Goal: Information Seeking & Learning: Learn about a topic

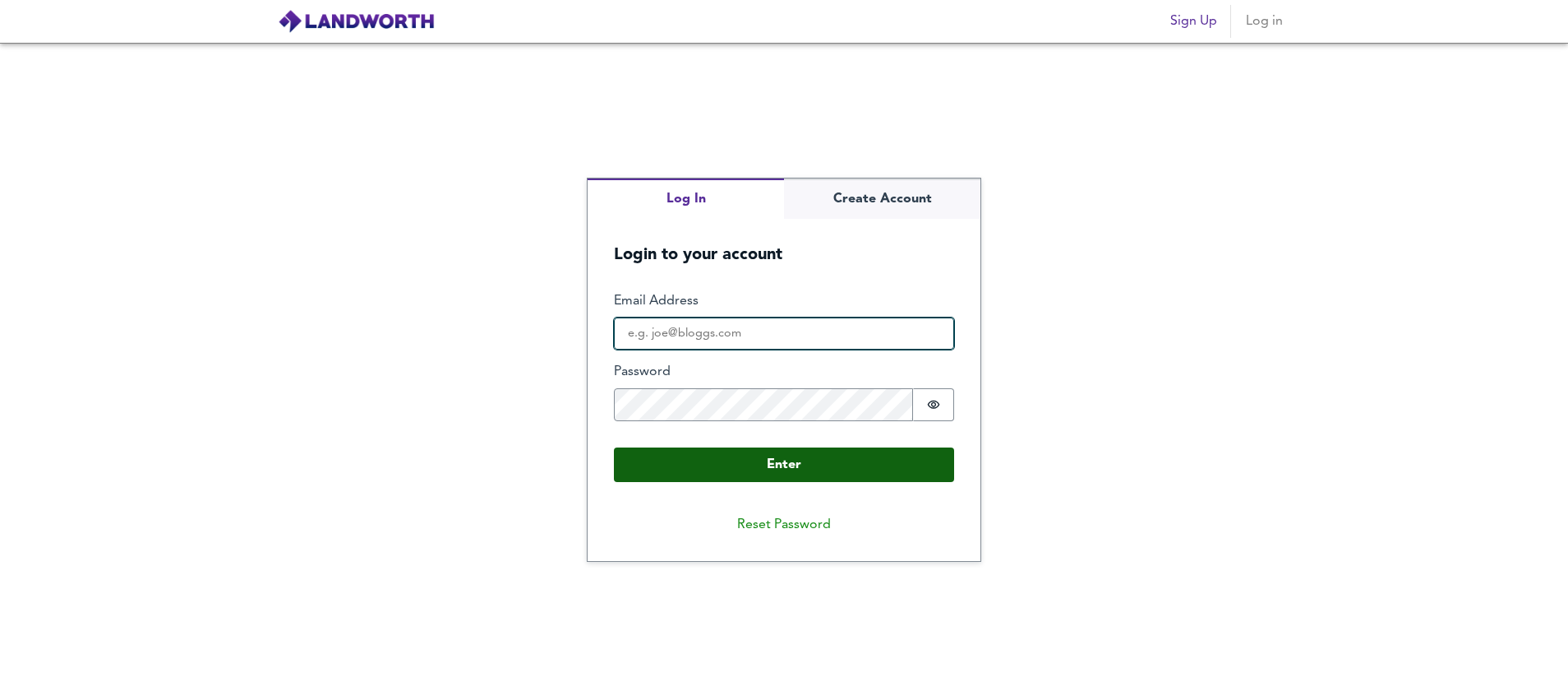
type input "[EMAIL_ADDRESS][DOMAIN_NAME]"
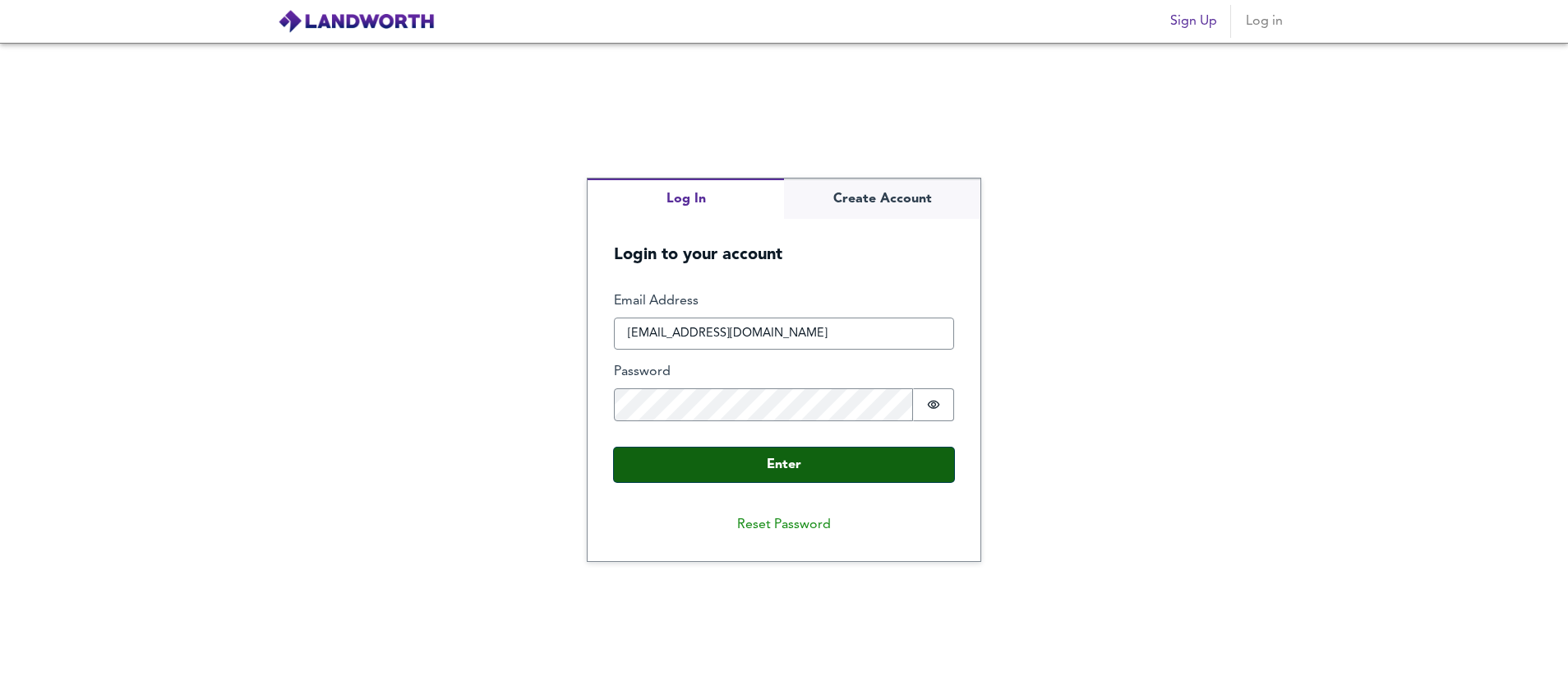
click at [737, 461] on button "Enter" at bounding box center [784, 464] width 340 height 35
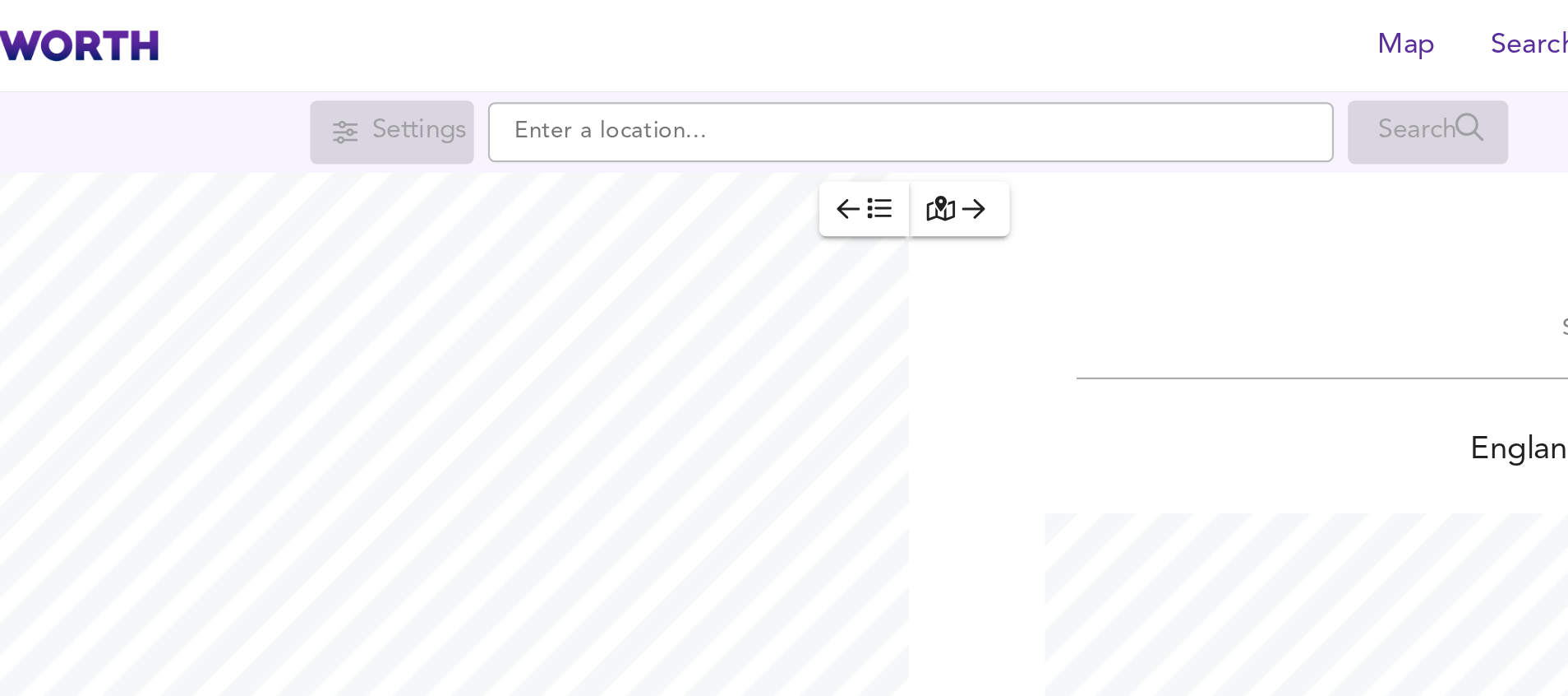
scroll to position [696, 1568]
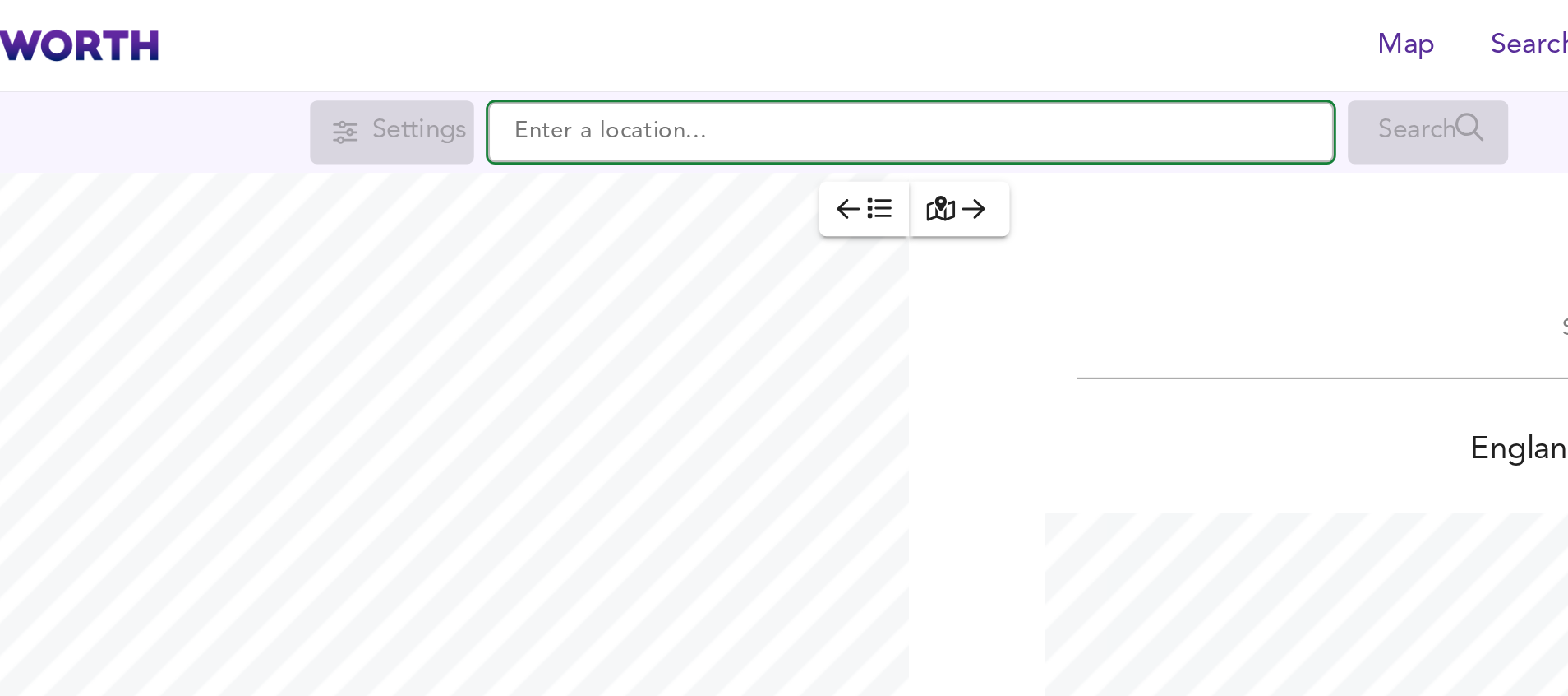
click at [645, 63] on input "text" at bounding box center [784, 62] width 394 height 28
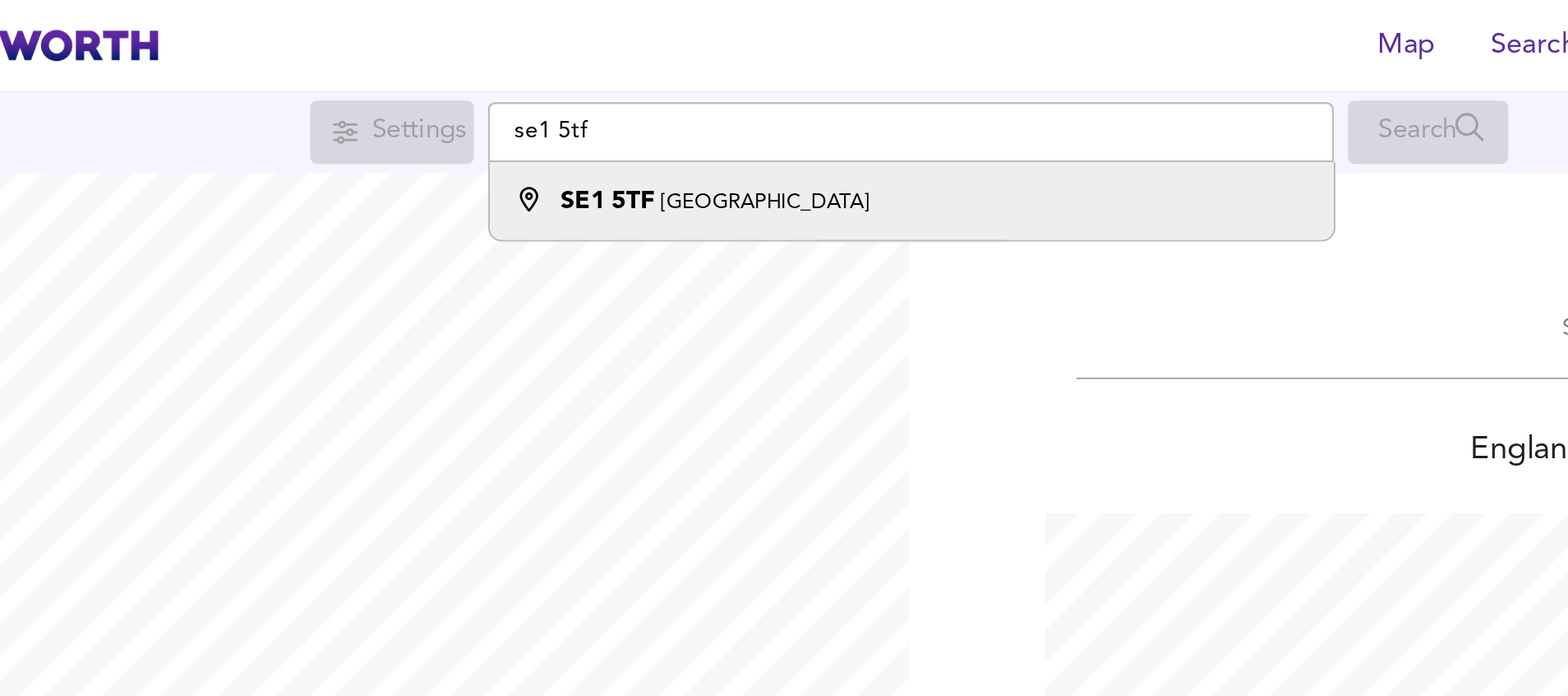
click at [674, 96] on small "[GEOGRAPHIC_DATA]" at bounding box center [716, 94] width 97 height 10
type input "[GEOGRAPHIC_DATA] SE1 5TF"
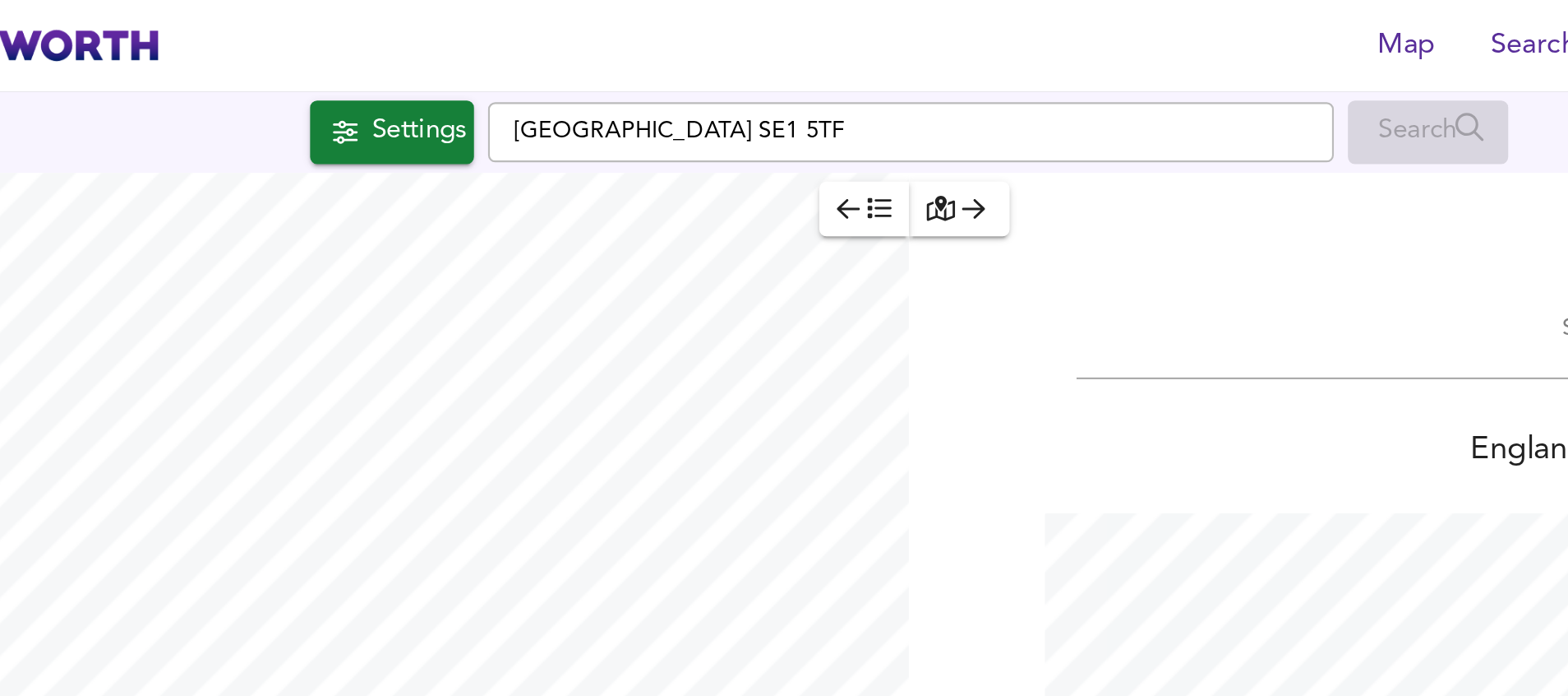
checkbox input "false"
checkbox input "true"
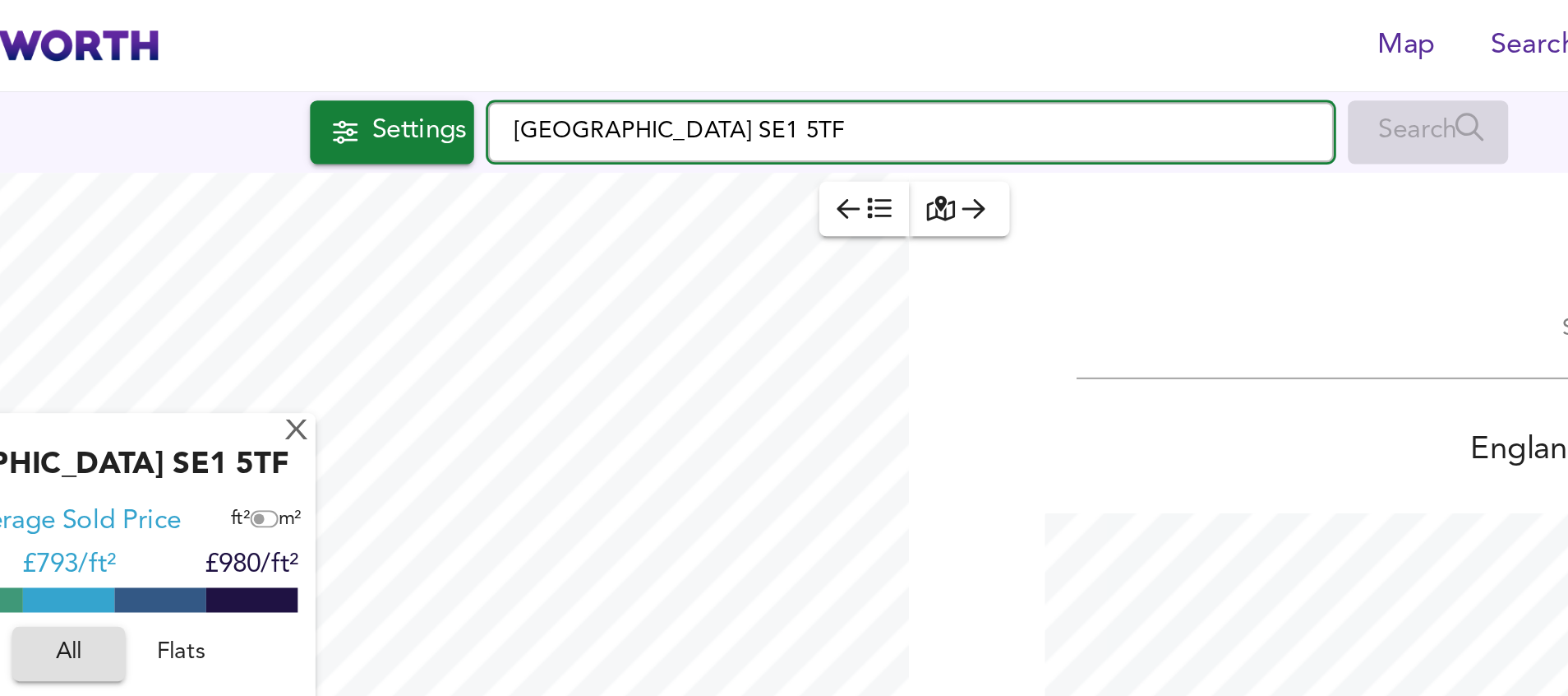
click at [707, 61] on input "[GEOGRAPHIC_DATA] SE1 5TF" at bounding box center [784, 62] width 394 height 28
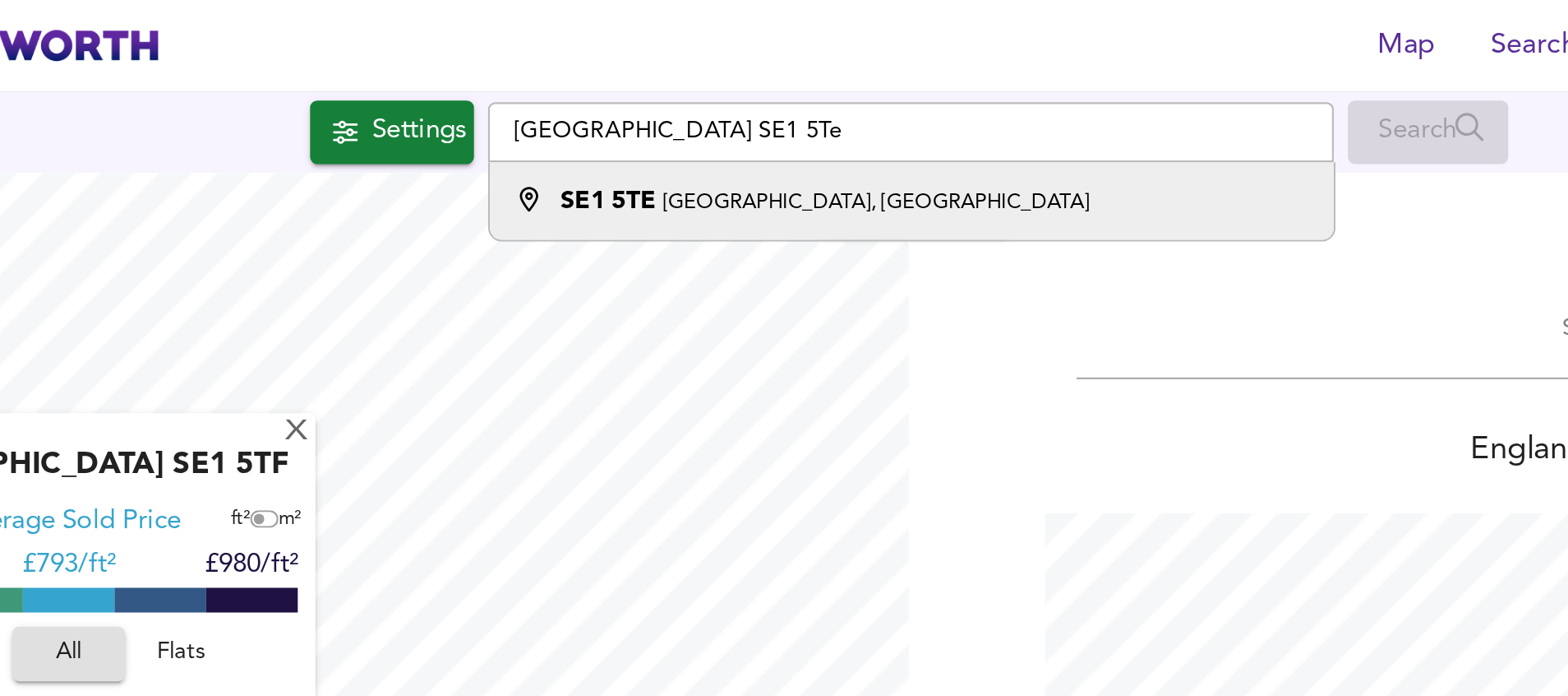
click at [690, 90] on small "[GEOGRAPHIC_DATA], [GEOGRAPHIC_DATA]" at bounding box center [768, 94] width 199 height 10
type input "[STREET_ADDRESS]"
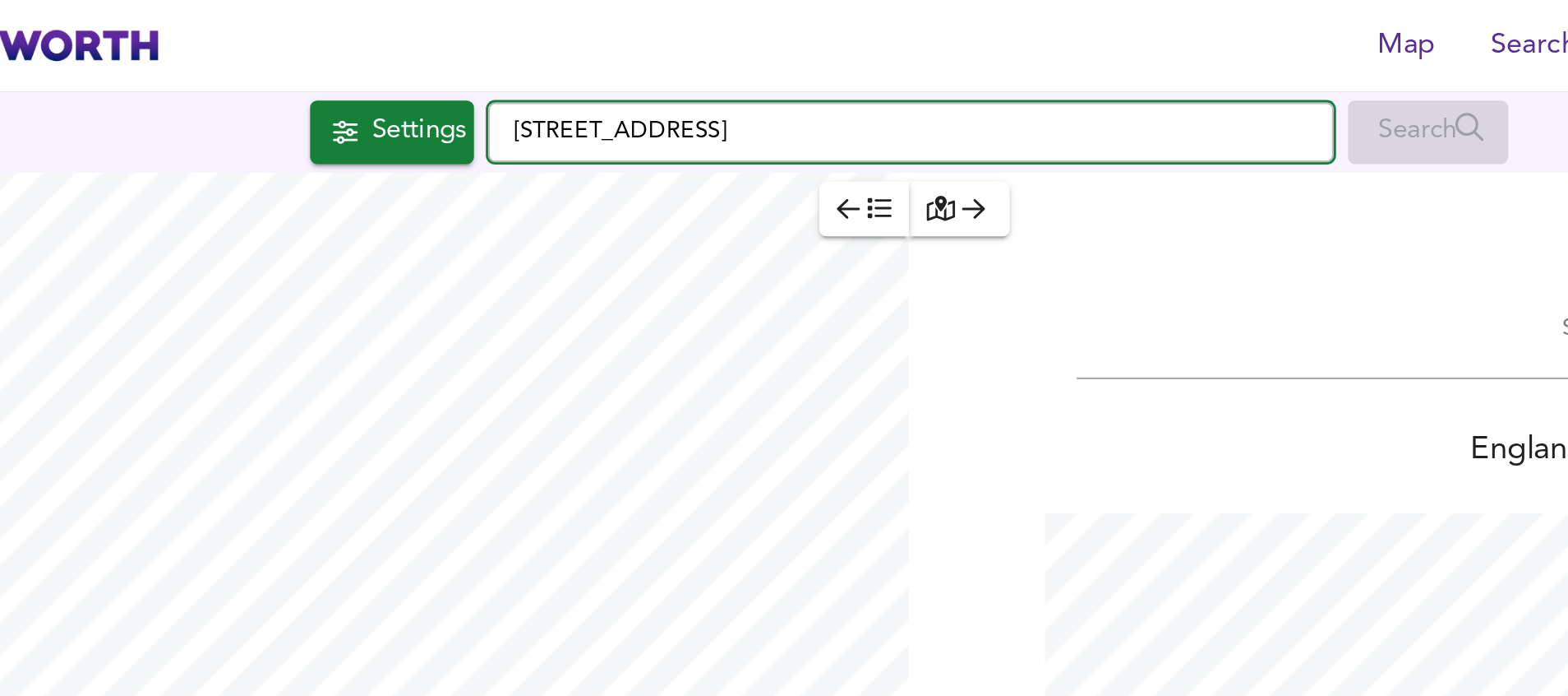
click at [783, 59] on input "[STREET_ADDRESS]" at bounding box center [784, 62] width 394 height 28
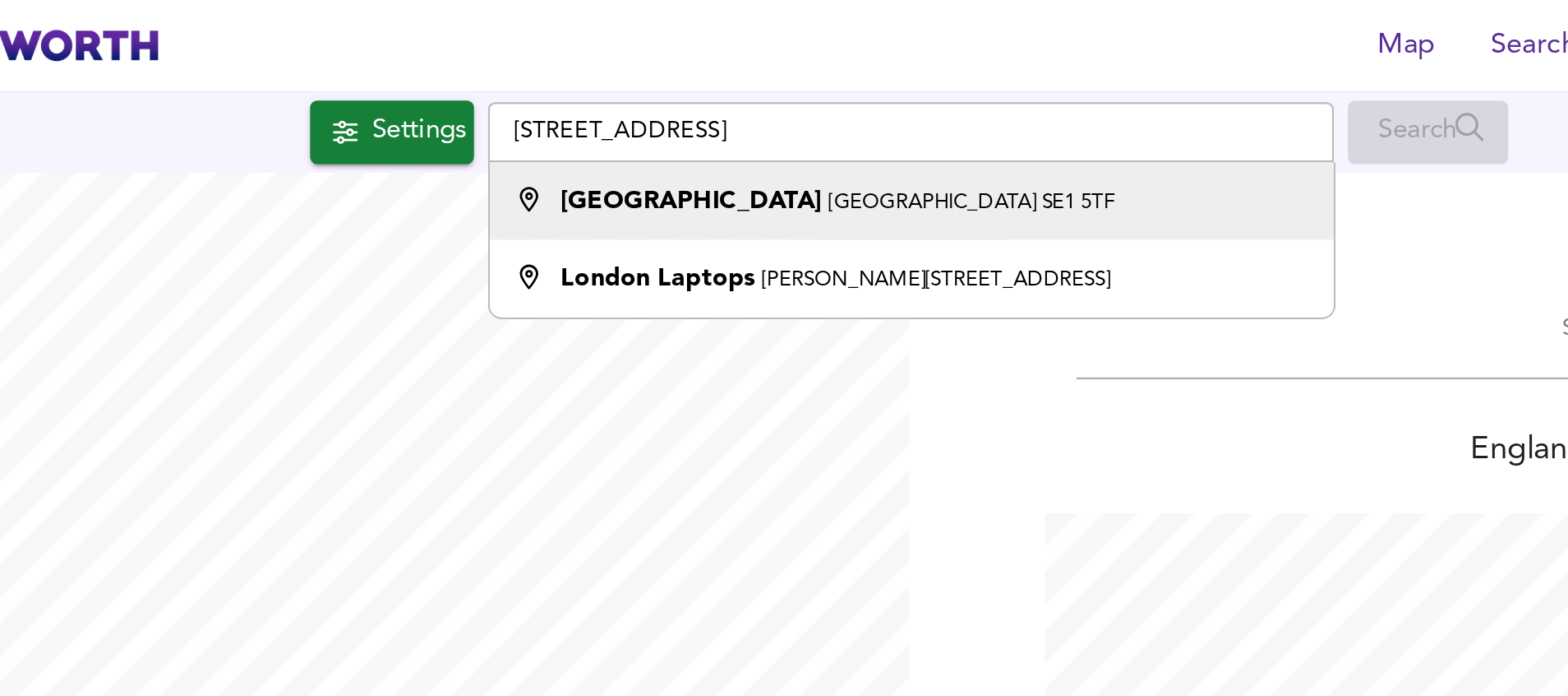
click at [771, 95] on small "[GEOGRAPHIC_DATA] SE1 5TF" at bounding box center [813, 94] width 133 height 10
type input "[STREET_ADDRESS]"
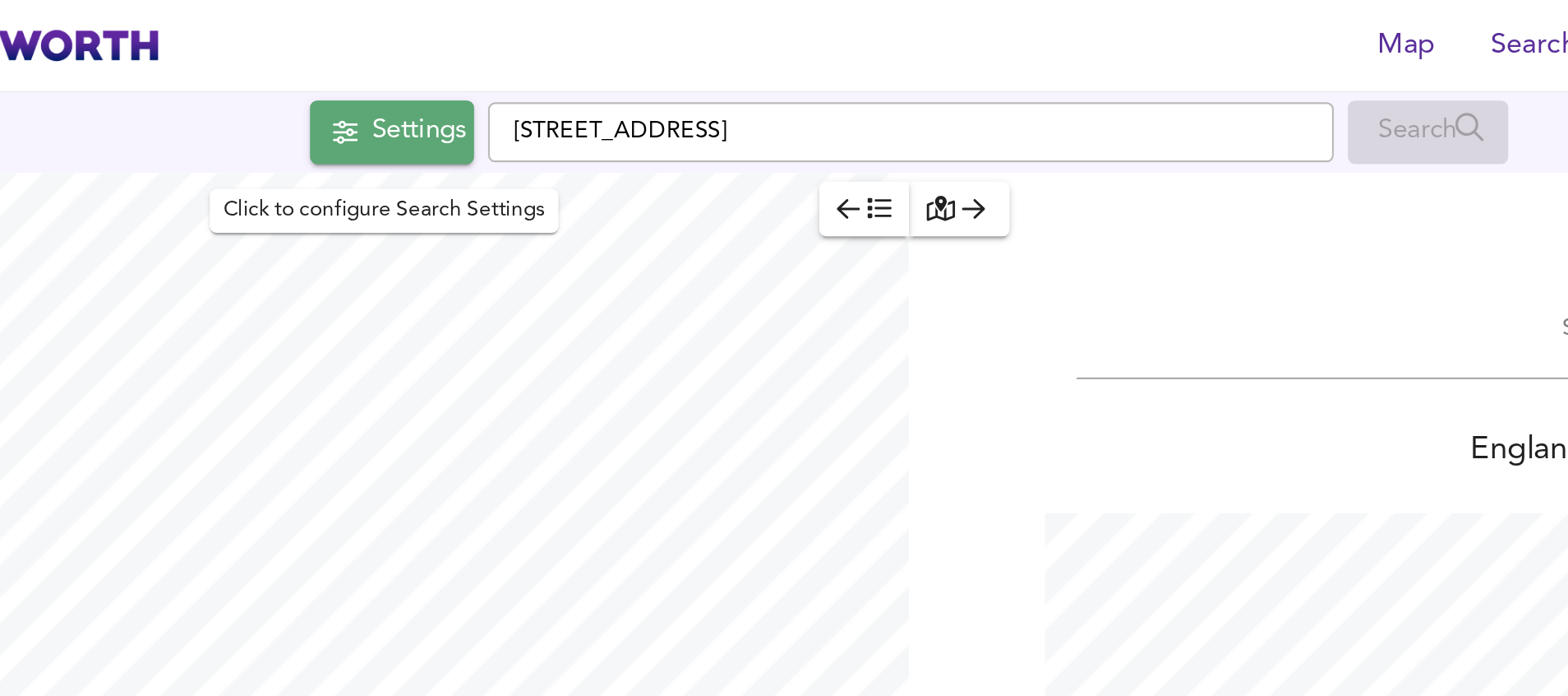
click at [558, 56] on div "Settings" at bounding box center [555, 61] width 43 height 21
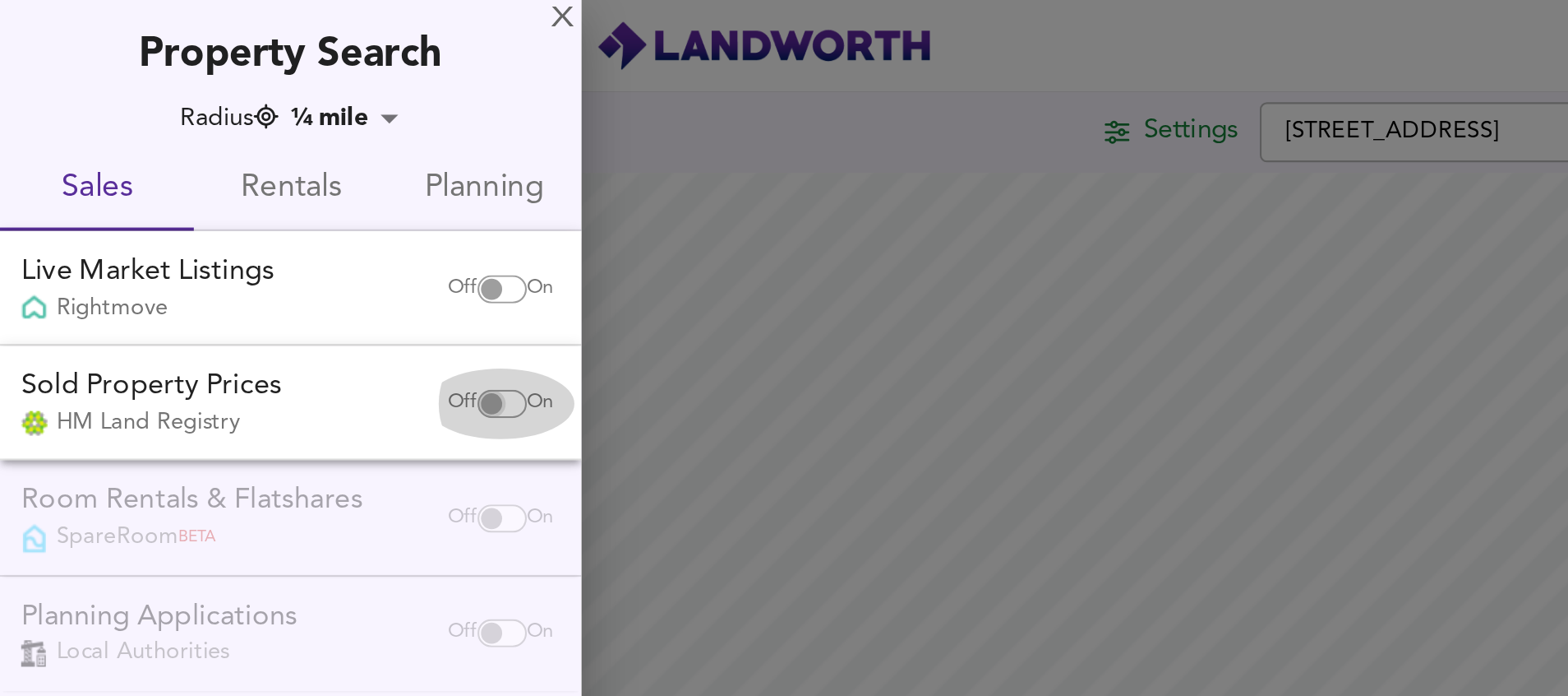
click at [238, 185] on input "checkbox" at bounding box center [229, 188] width 40 height 13
checkbox input "true"
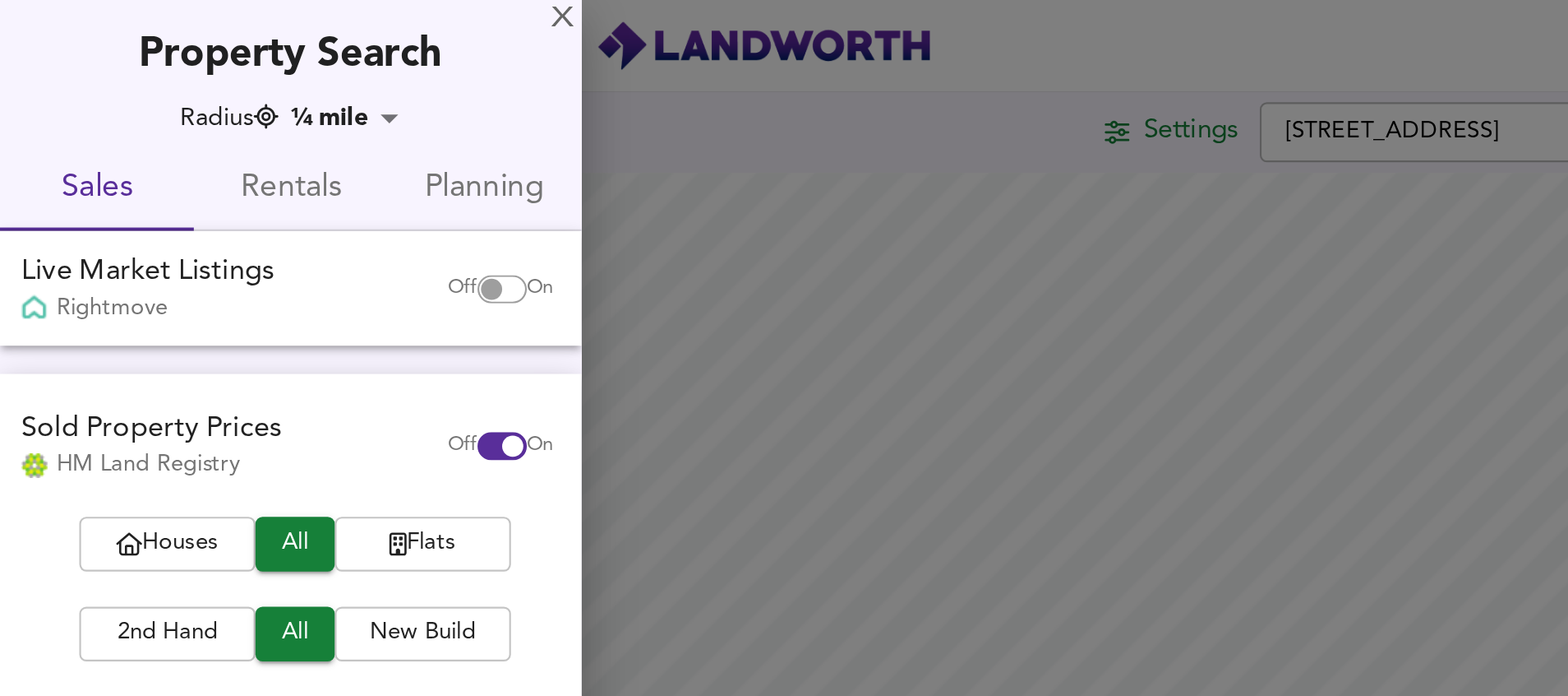
click at [229, 137] on input "checkbox" at bounding box center [229, 135] width 40 height 13
checkbox input "true"
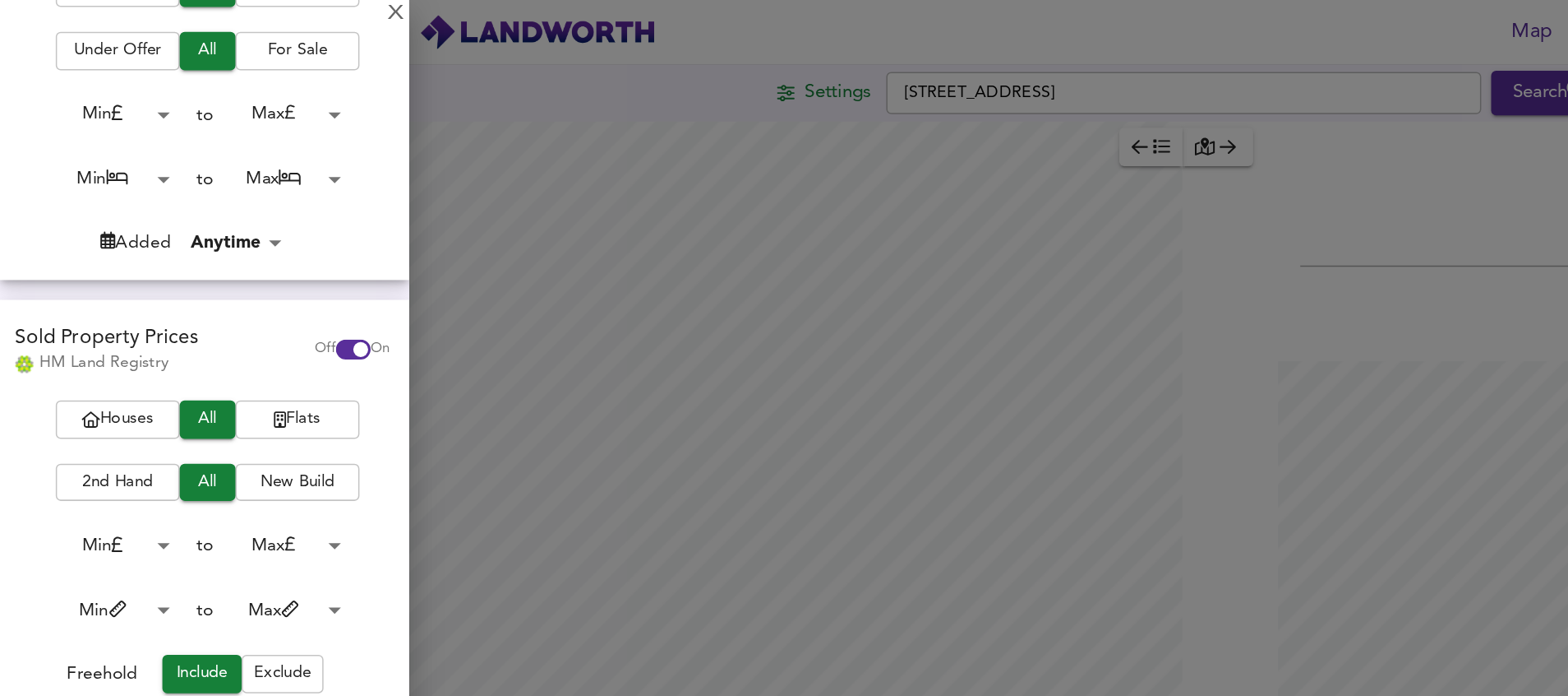
scroll to position [294, 0]
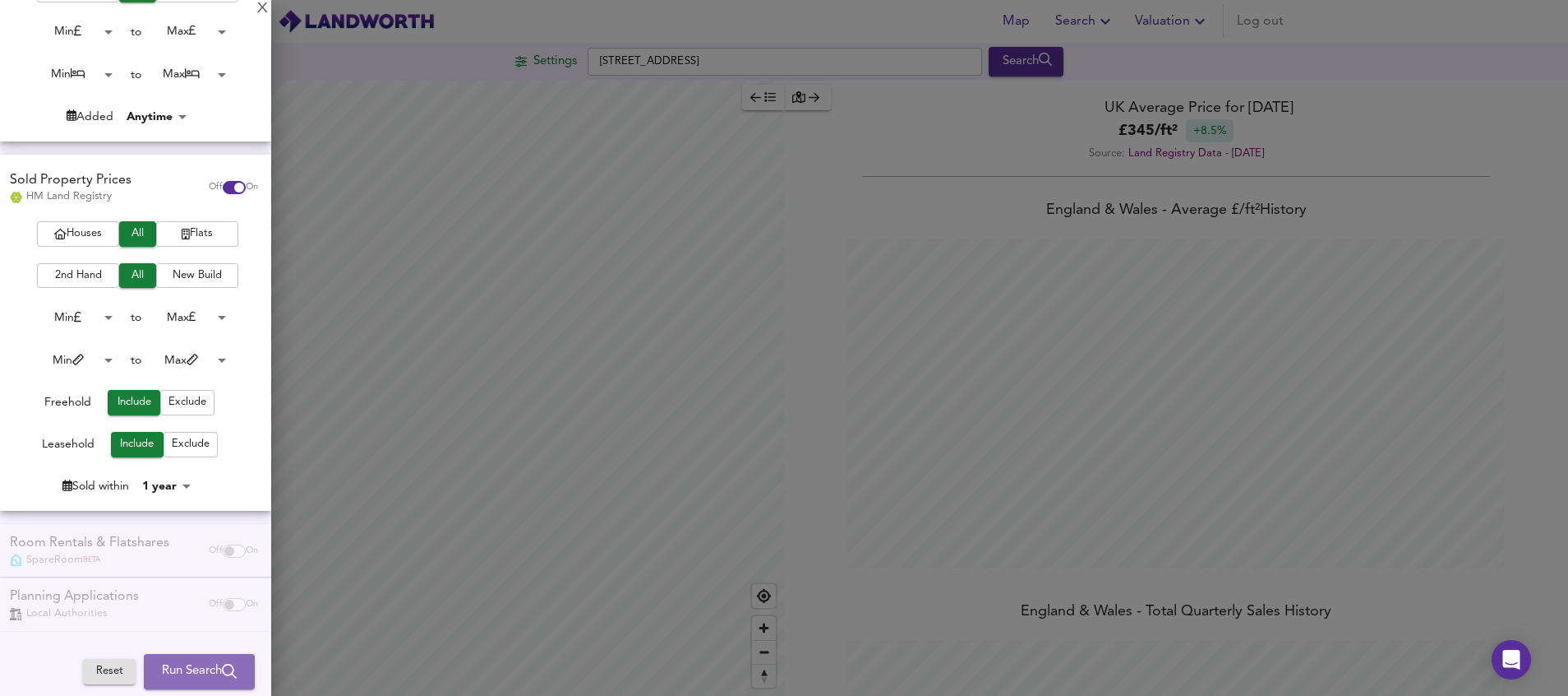
click at [184, 668] on span "Run Search" at bounding box center [199, 671] width 74 height 21
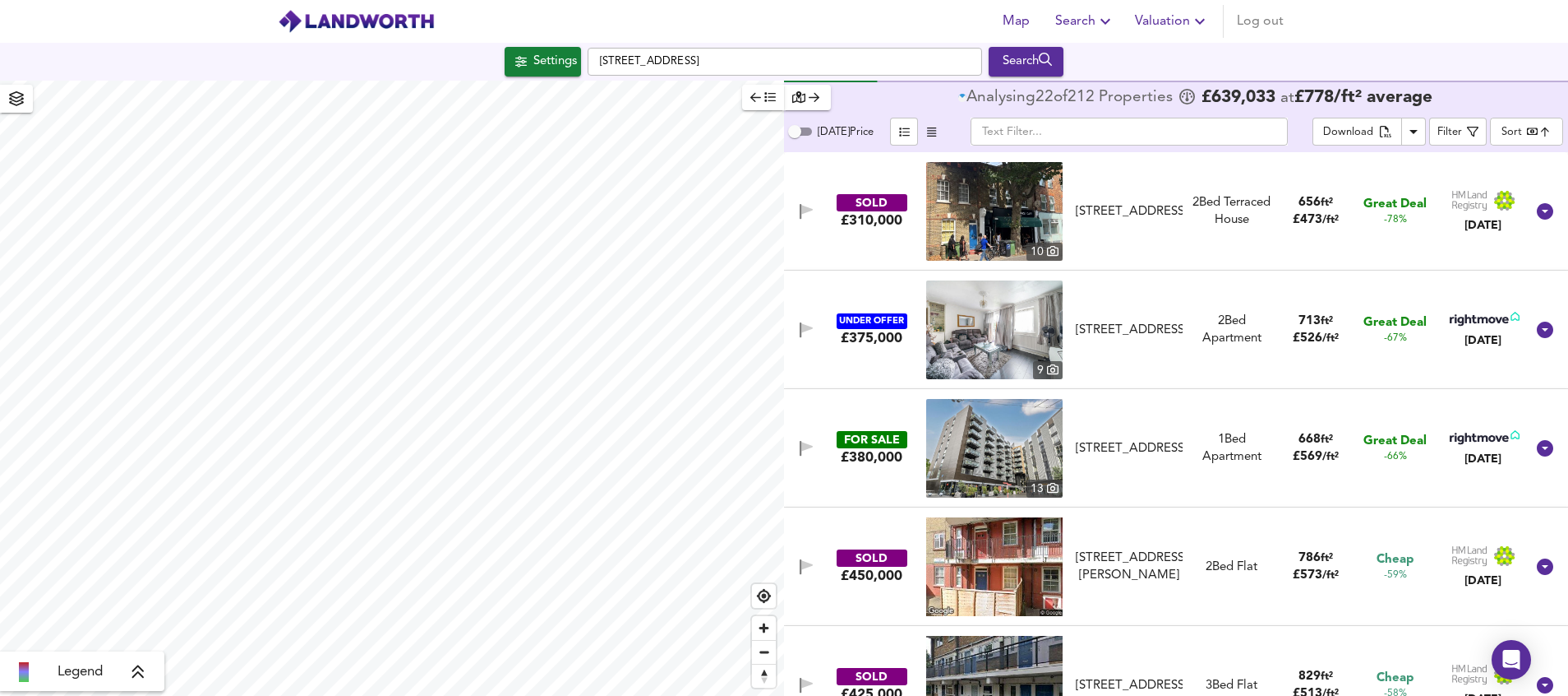
click at [1514, 129] on body "Map Search Valuation Log out Settings [GEOGRAPHIC_DATA] Search Legend Analysing…" at bounding box center [784, 348] width 1568 height 696
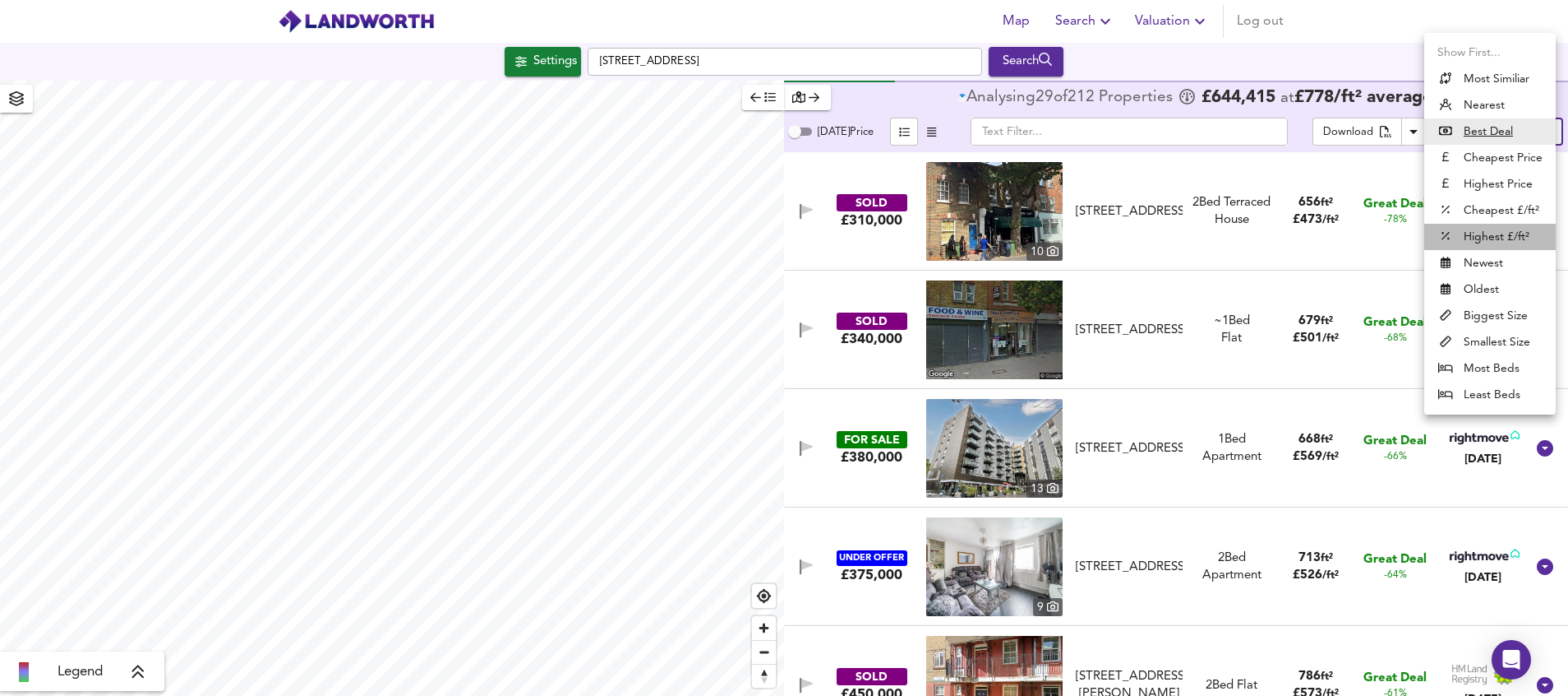
click at [1492, 247] on li "Highest £/ft²" at bounding box center [1490, 237] width 131 height 27
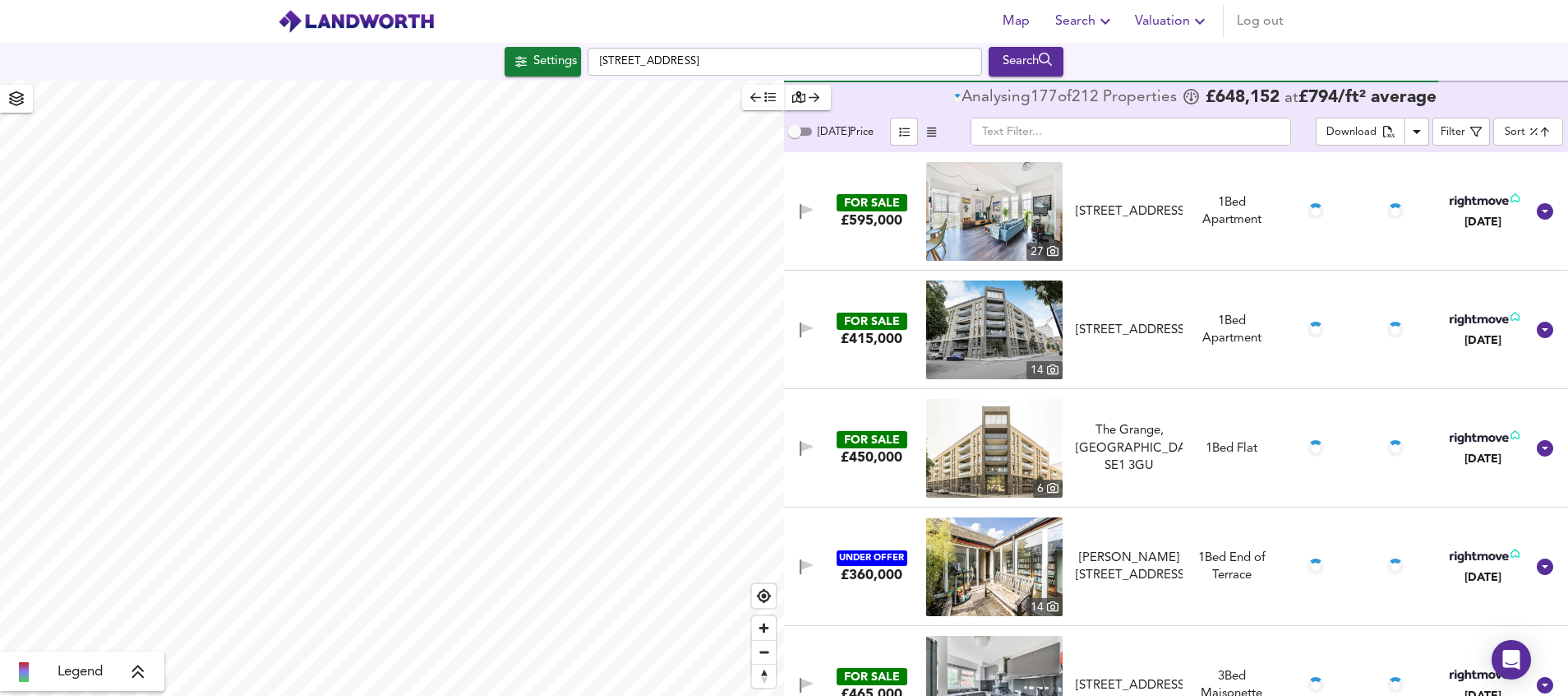
click at [544, 79] on div "Settings [STREET_ADDRESS] Search" at bounding box center [784, 61] width 1568 height 38
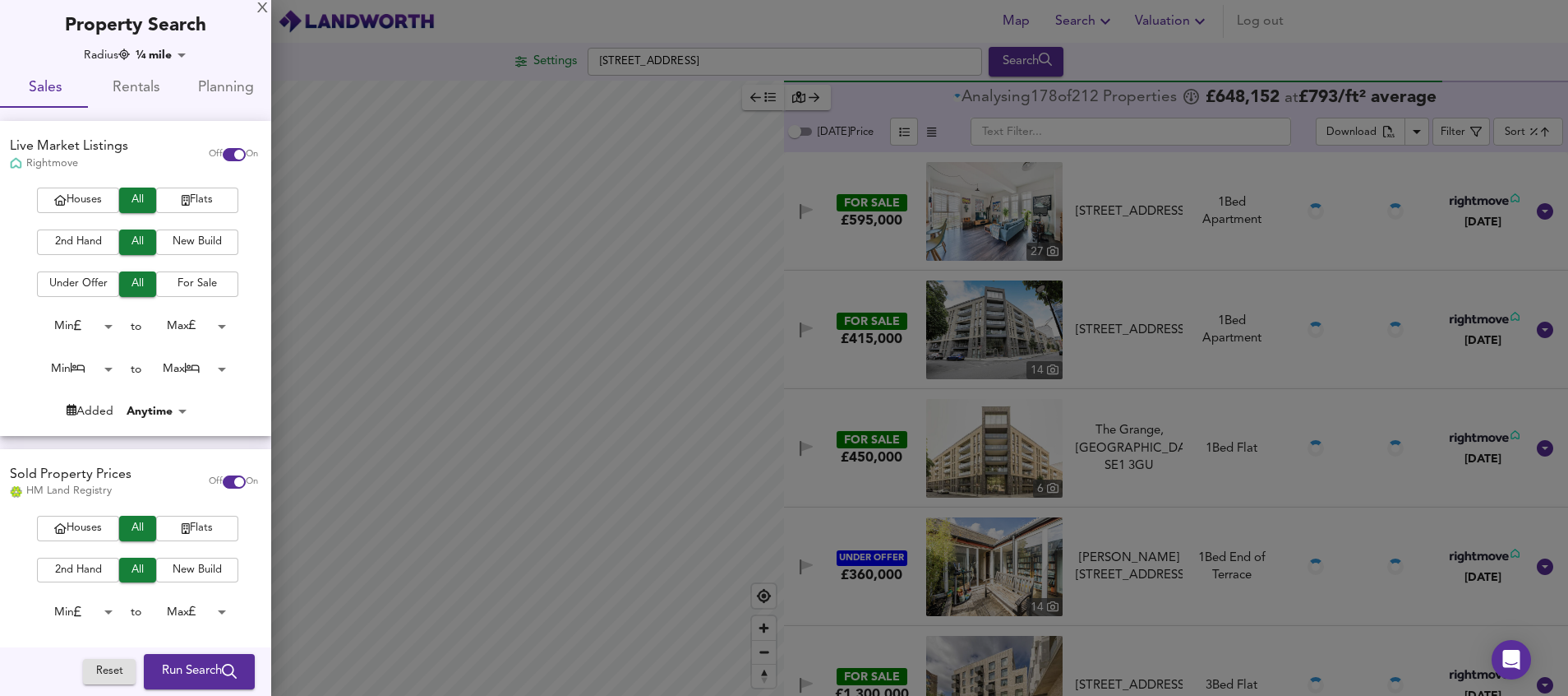
click at [551, 62] on div at bounding box center [784, 348] width 1568 height 696
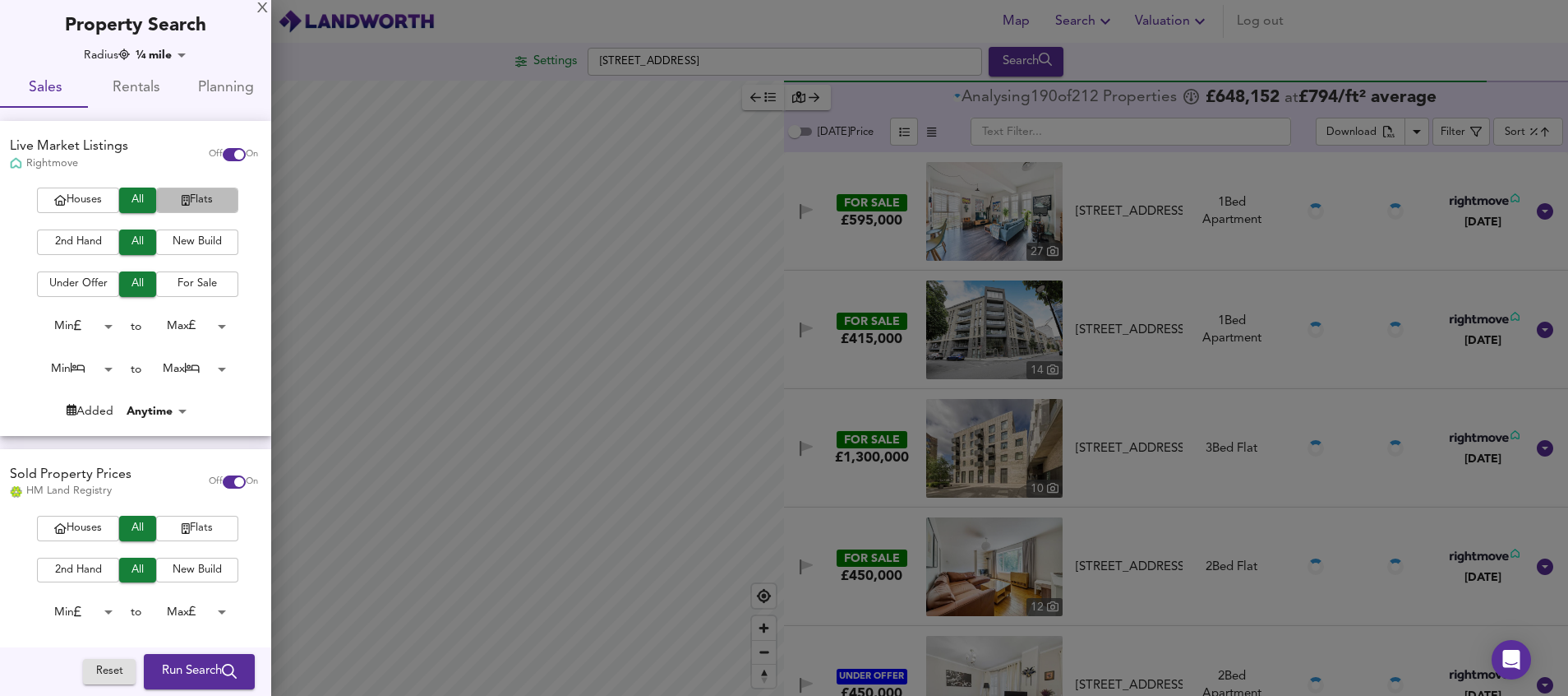
click at [203, 202] on span "Flats" at bounding box center [197, 199] width 66 height 19
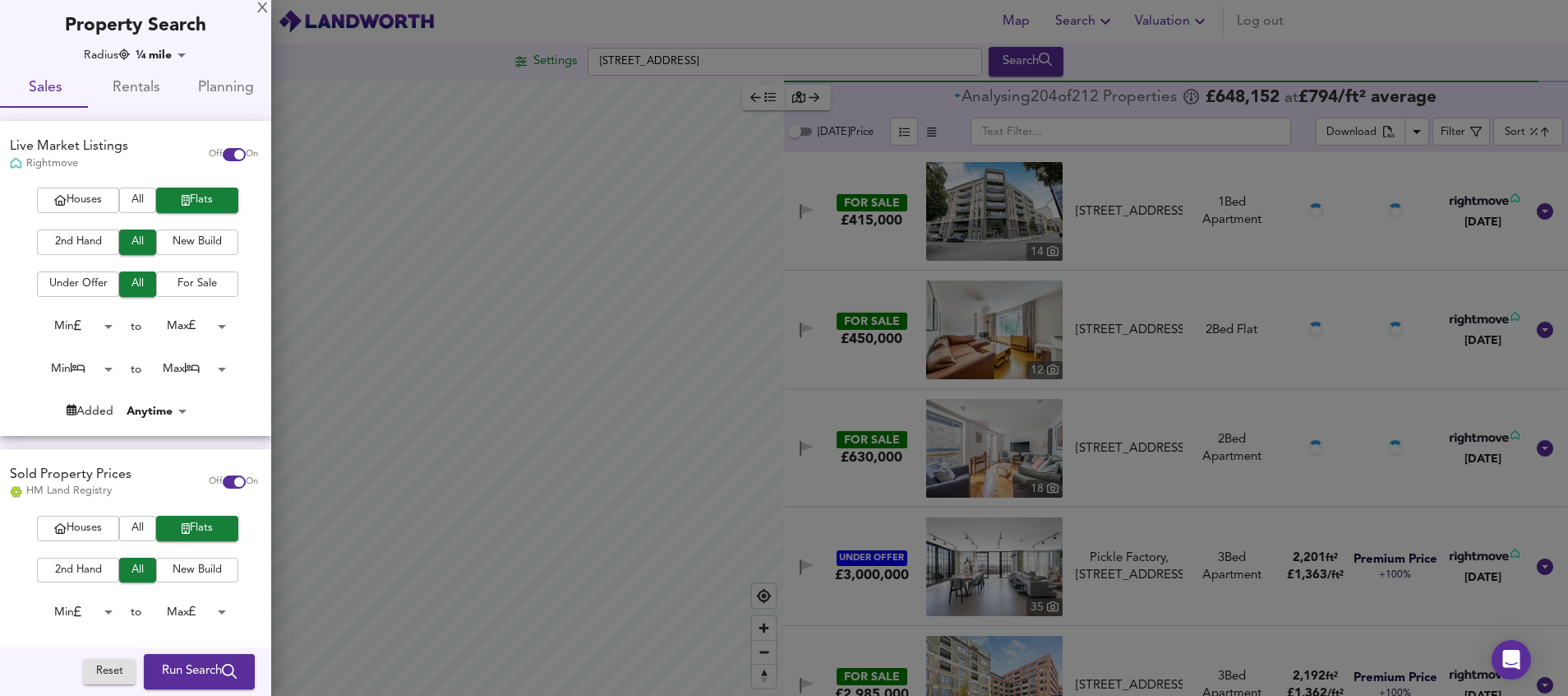
click at [198, 239] on span "New Build" at bounding box center [197, 241] width 66 height 19
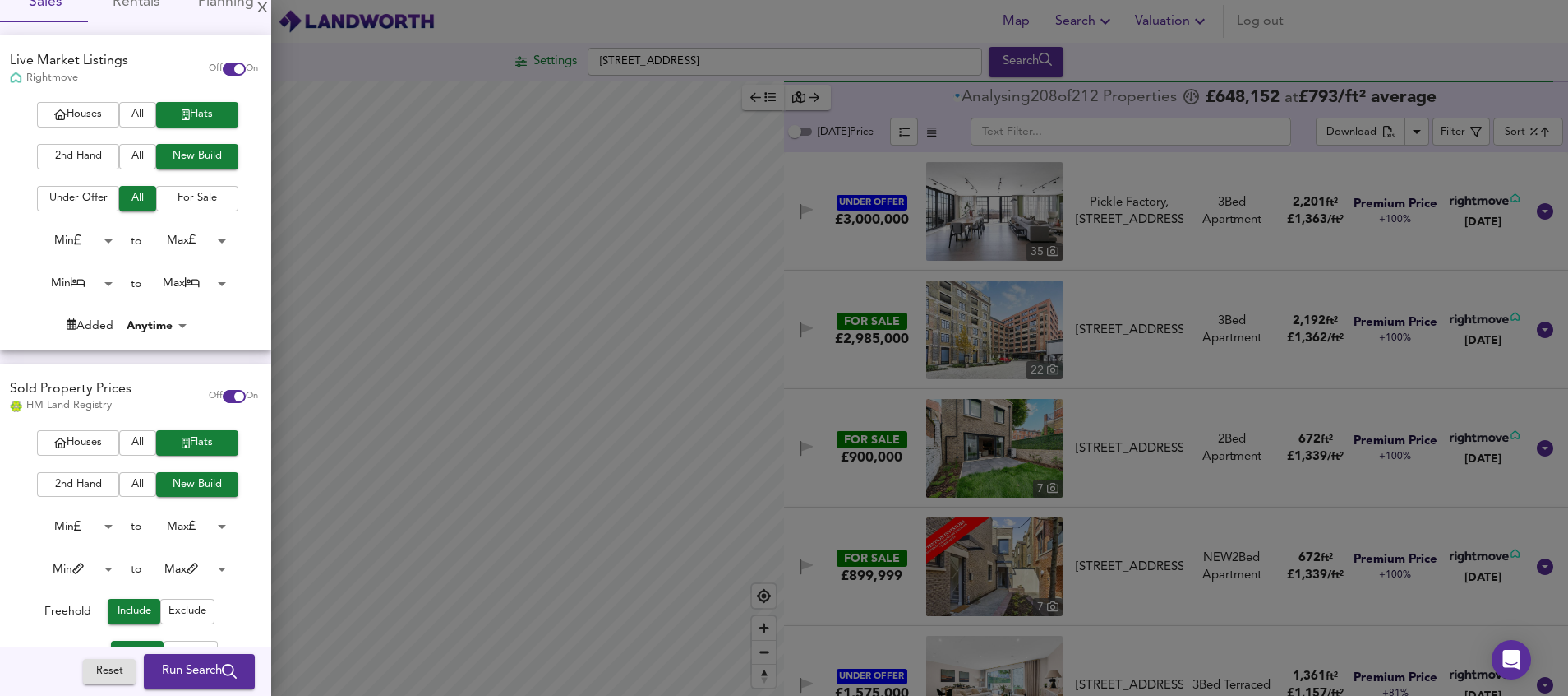
scroll to position [116, 0]
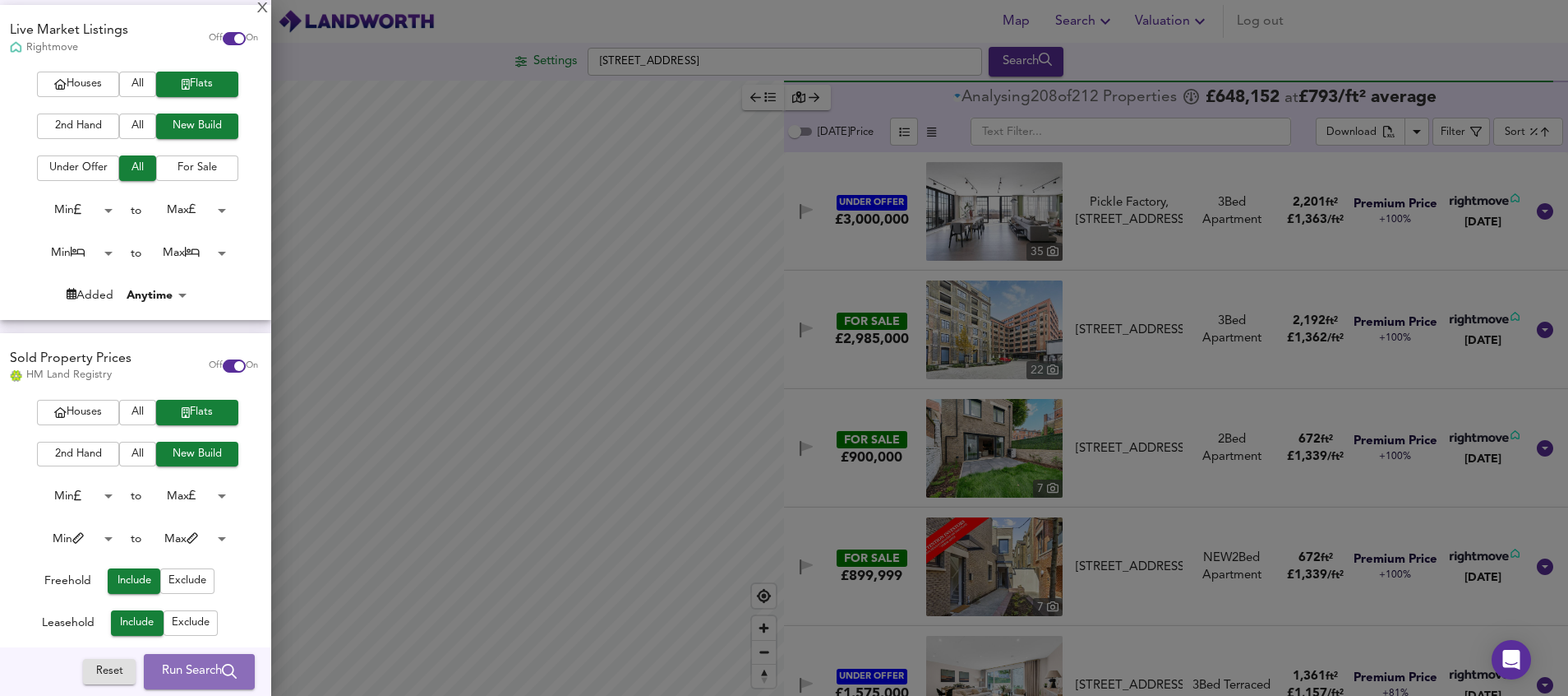
click at [187, 677] on span "Run Search" at bounding box center [199, 672] width 74 height 21
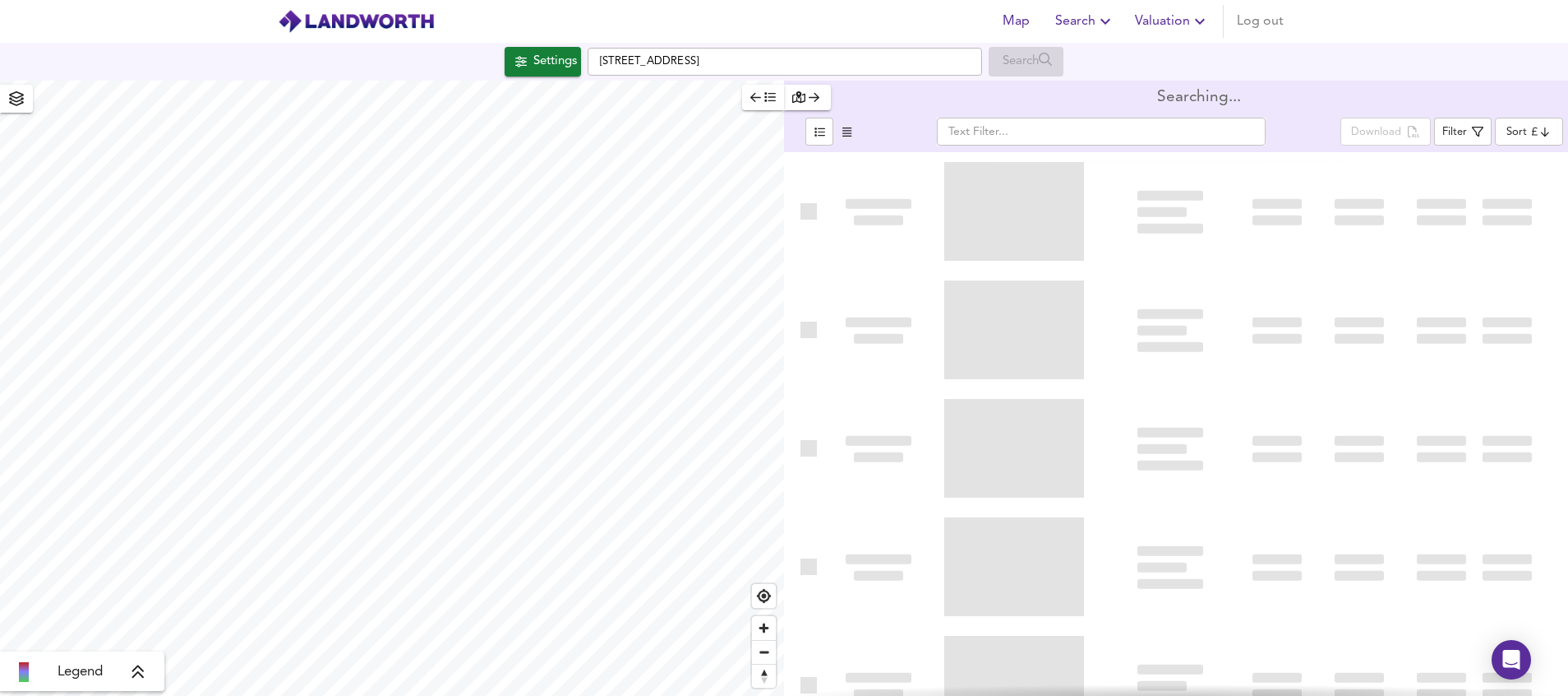
type input "bestdeal"
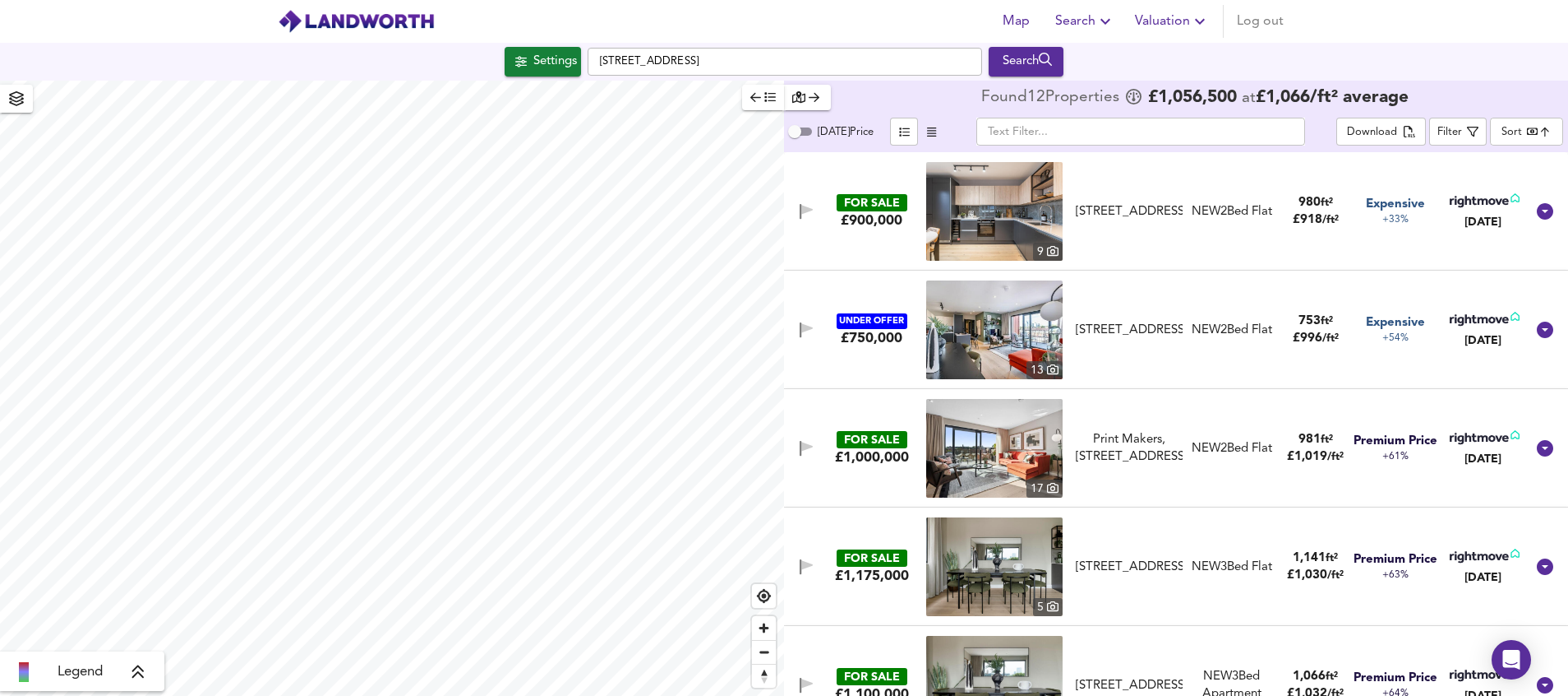
click at [993, 241] on img at bounding box center [995, 211] width 137 height 98
click at [982, 347] on img at bounding box center [995, 329] width 137 height 98
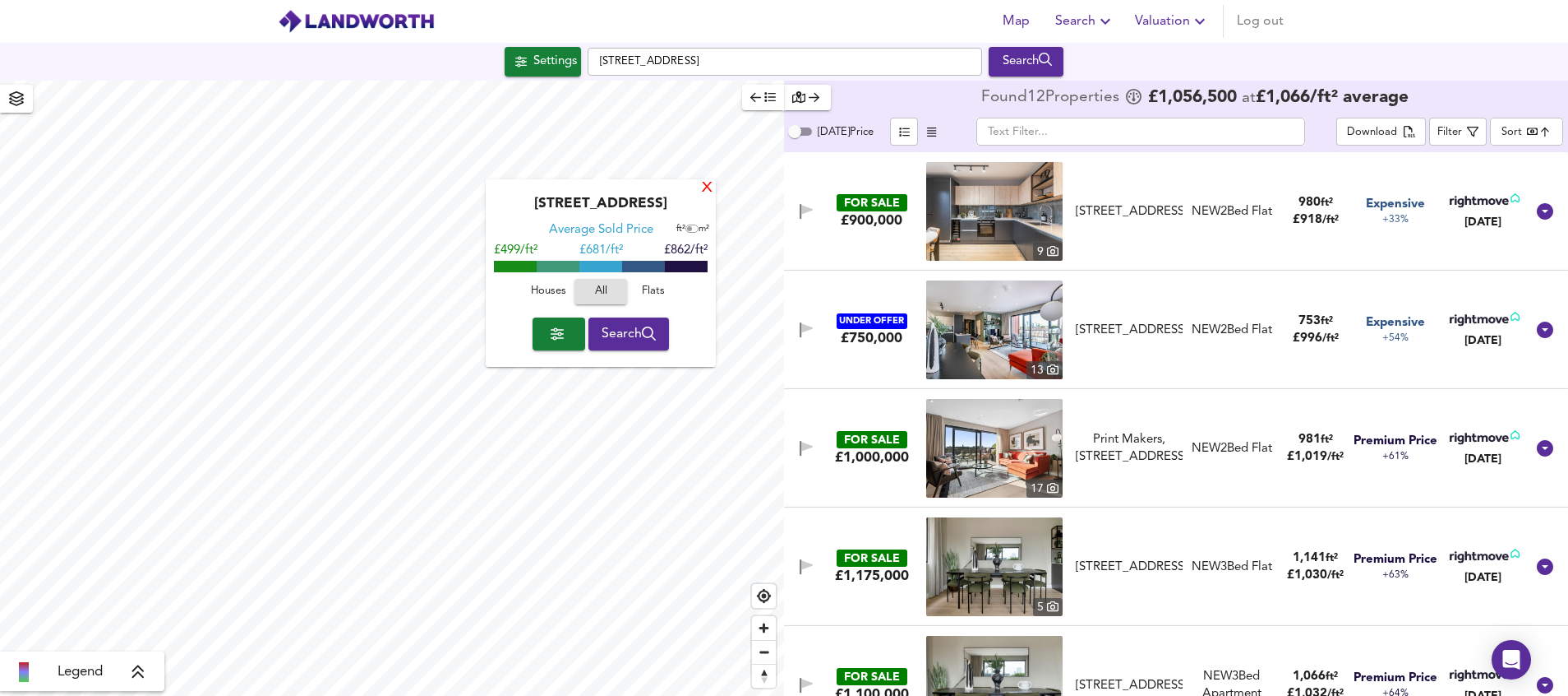
click at [704, 189] on div "X" at bounding box center [707, 189] width 14 height 16
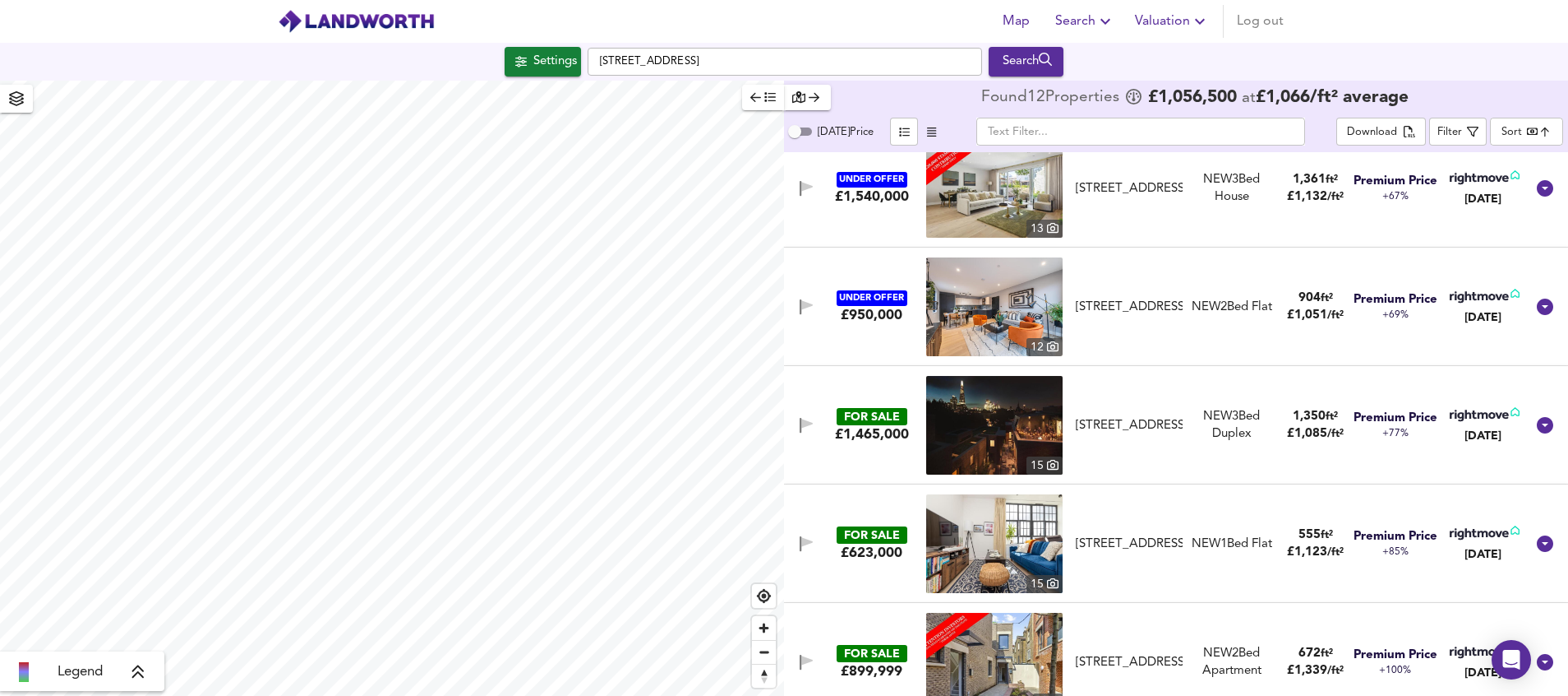
scroll to position [878, 0]
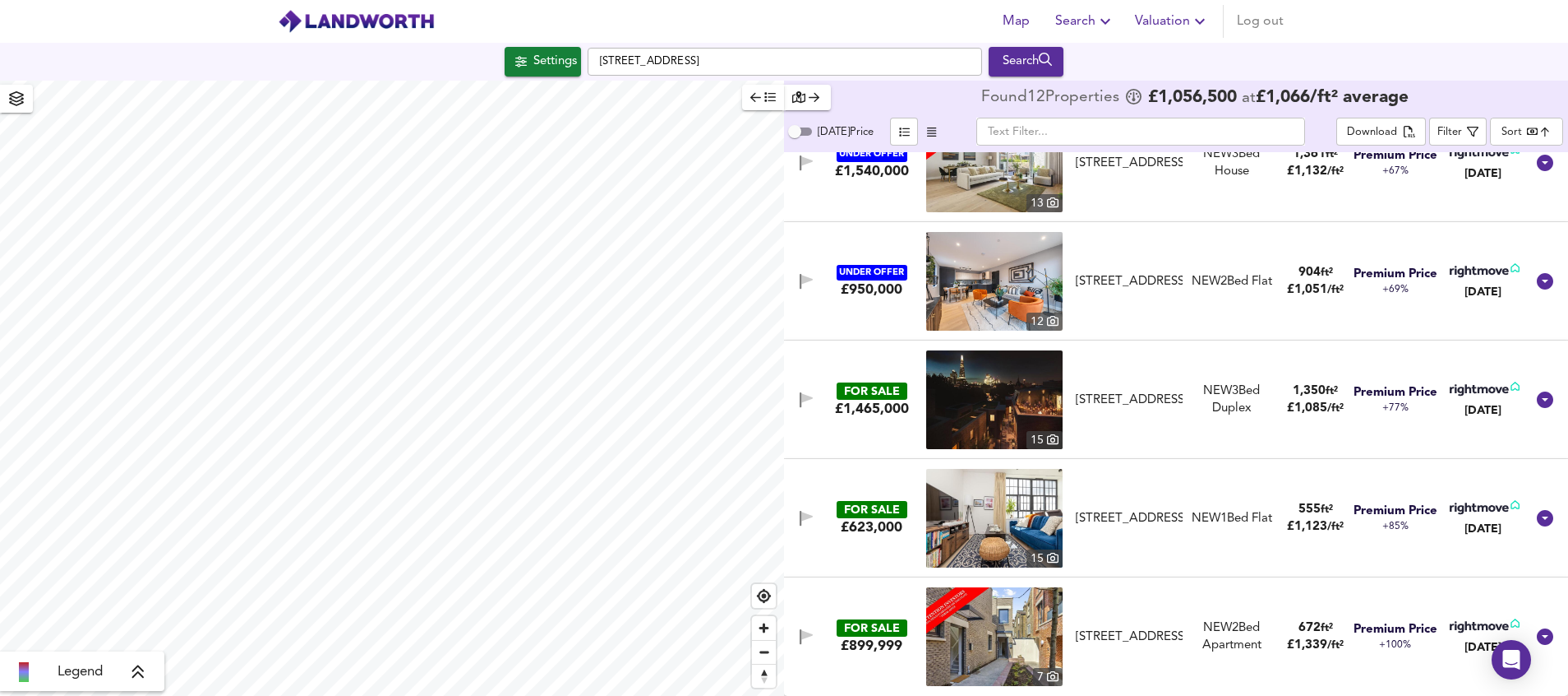
drag, startPoint x: 1539, startPoint y: 689, endPoint x: 1567, endPoint y: 82, distance: 607.6
click at [1568, 82] on html "Map Search Valuation Log out Settings [GEOGRAPHIC_DATA] Search Legend Found 12 …" at bounding box center [784, 348] width 1568 height 696
click at [551, 60] on div "Settings" at bounding box center [555, 61] width 43 height 21
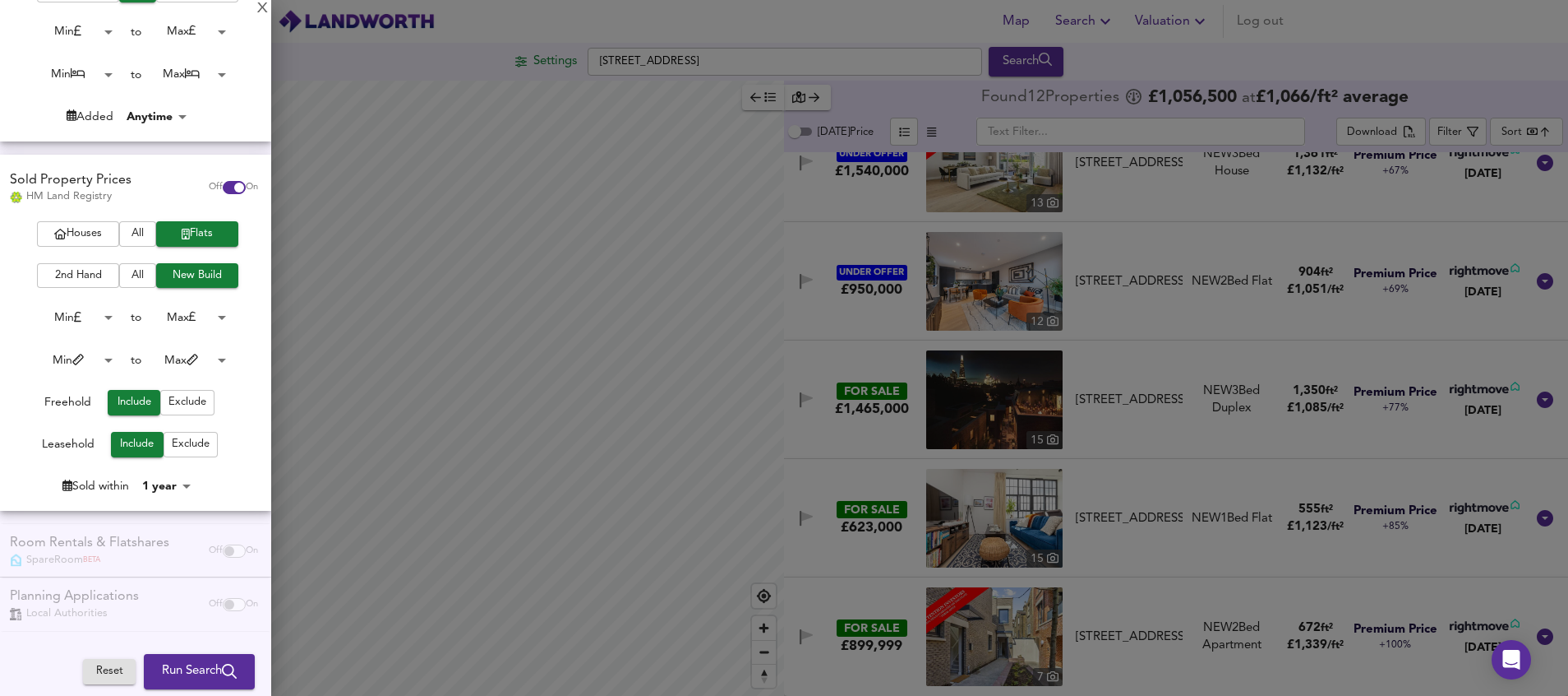
scroll to position [0, 0]
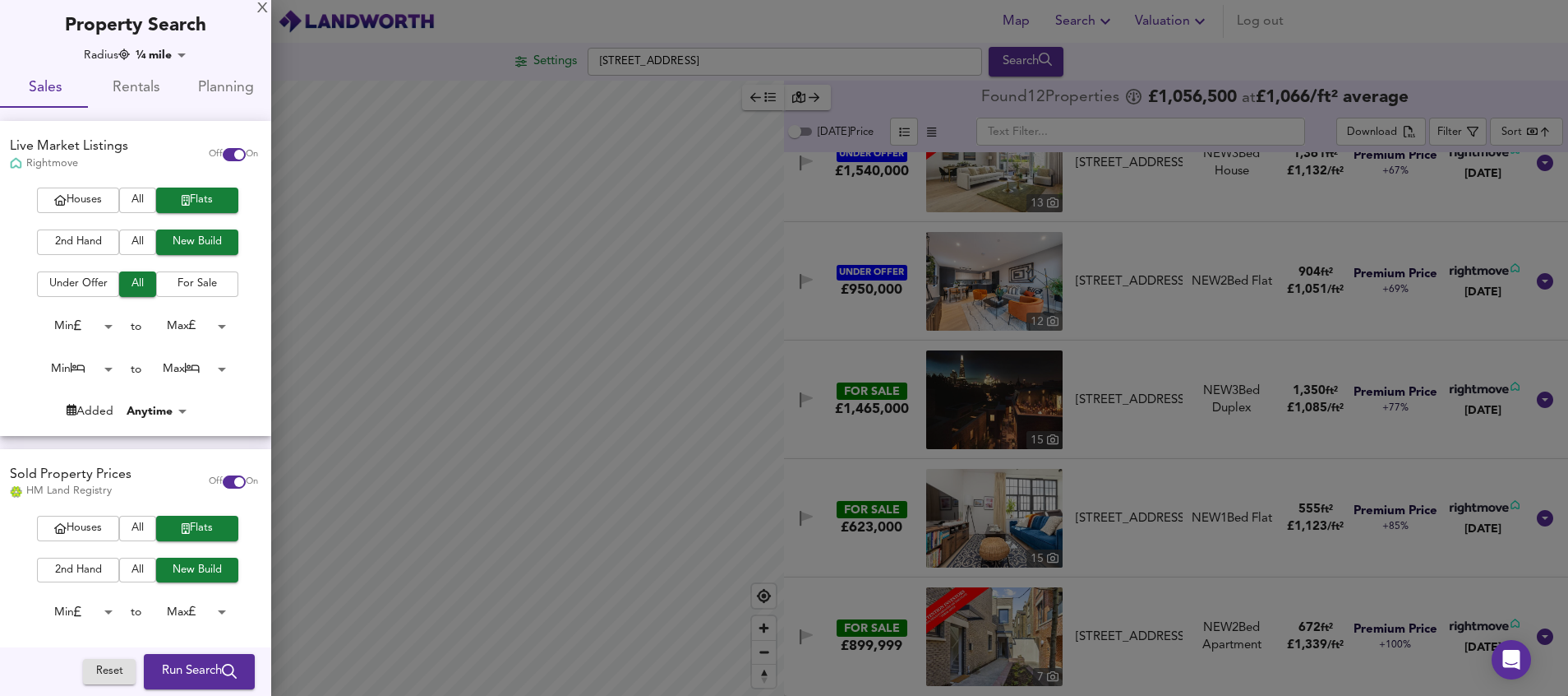
click at [223, 151] on input "checkbox" at bounding box center [239, 154] width 40 height 13
checkbox input "false"
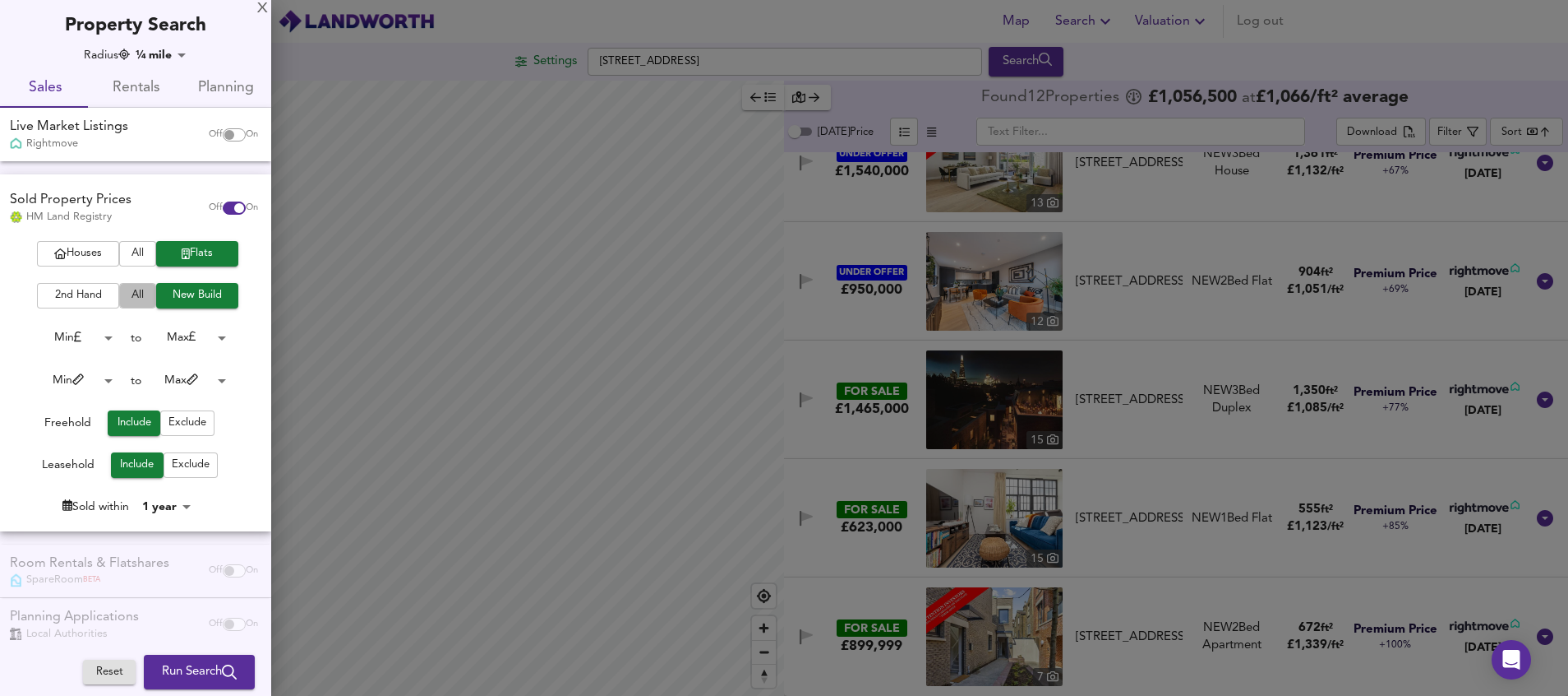
click at [133, 293] on span "All" at bounding box center [137, 295] width 20 height 19
click at [99, 343] on body "Map Search Valuation Log out Settings [GEOGRAPHIC_DATA] Search Legend Found 12 …" at bounding box center [784, 348] width 1568 height 696
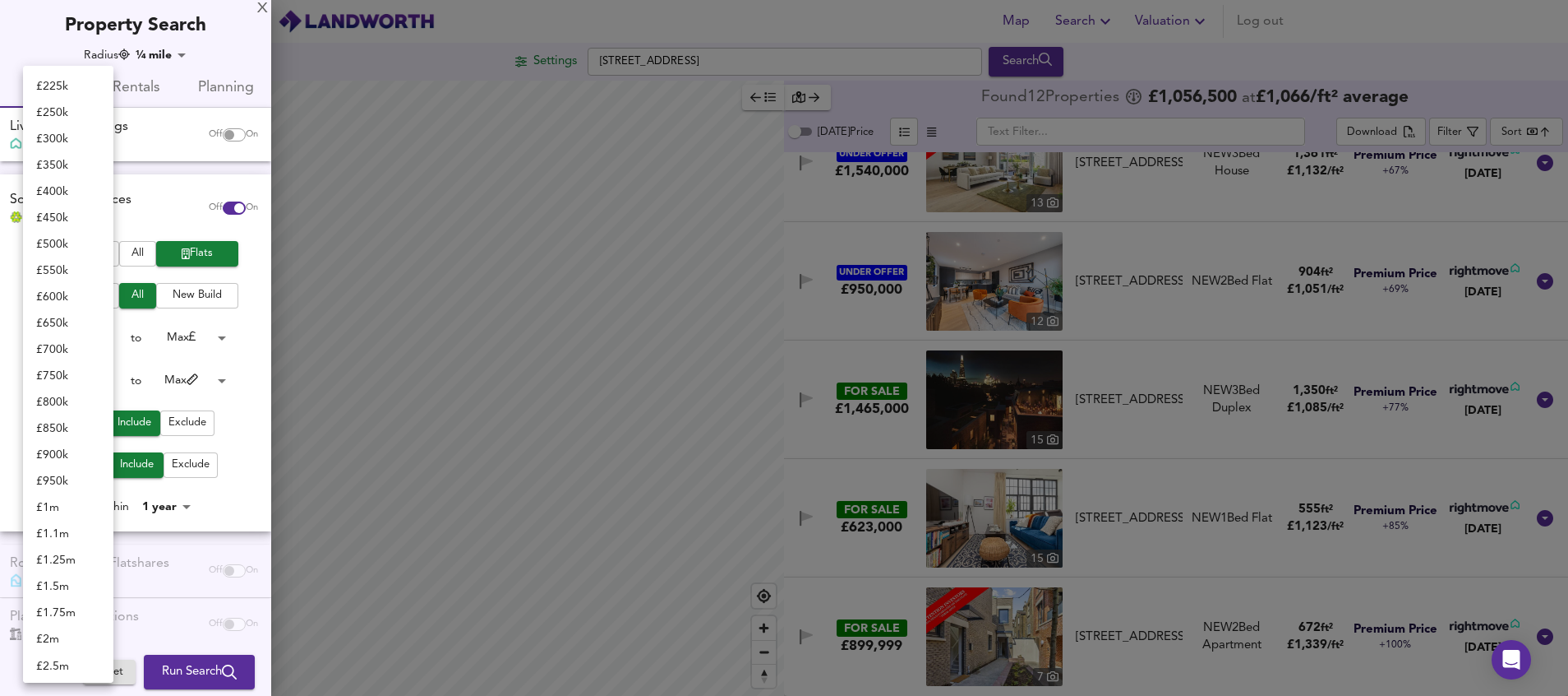
scroll to position [261, 0]
click at [73, 354] on li "£ 700k" at bounding box center [68, 351] width 90 height 27
type input "700000"
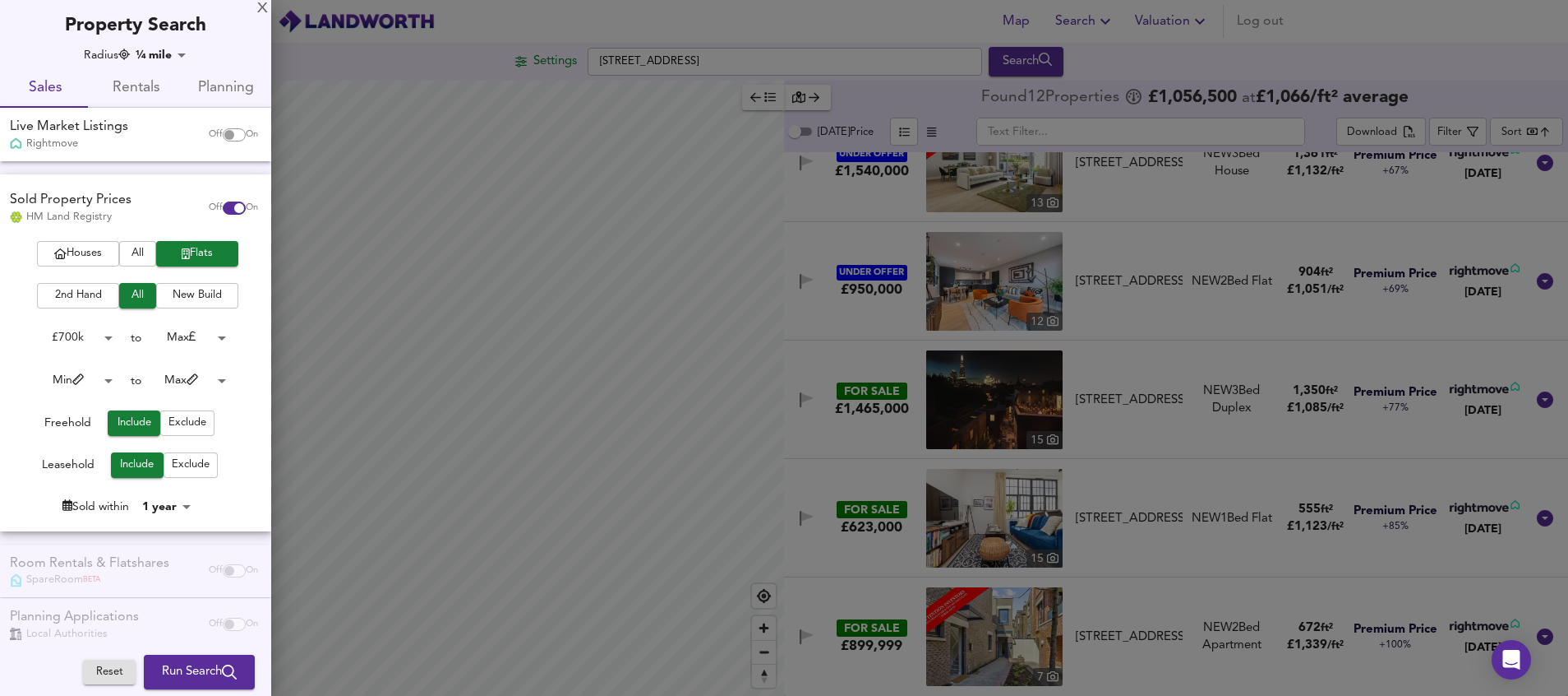
click at [183, 673] on span "Run Search" at bounding box center [199, 672] width 74 height 21
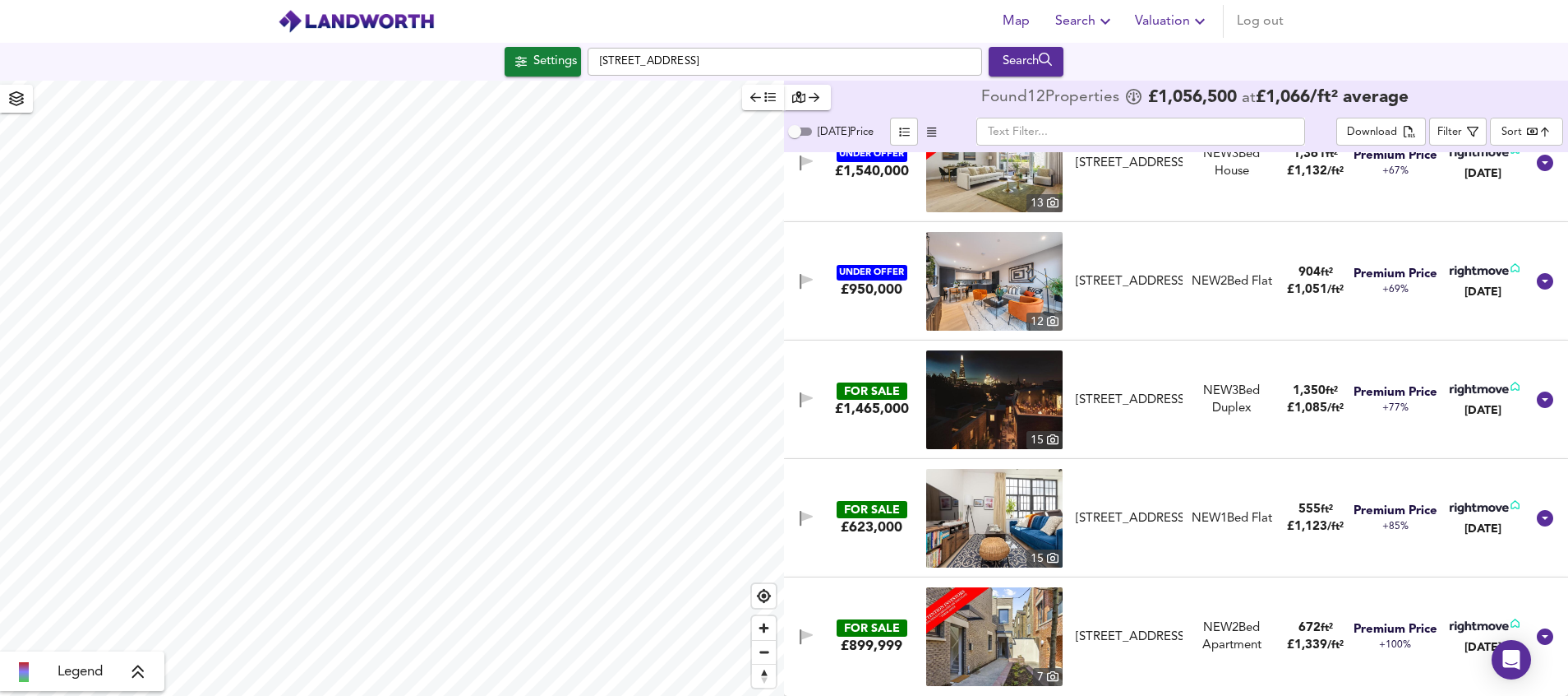
type input "cheapest"
